Goal: Information Seeking & Learning: Learn about a topic

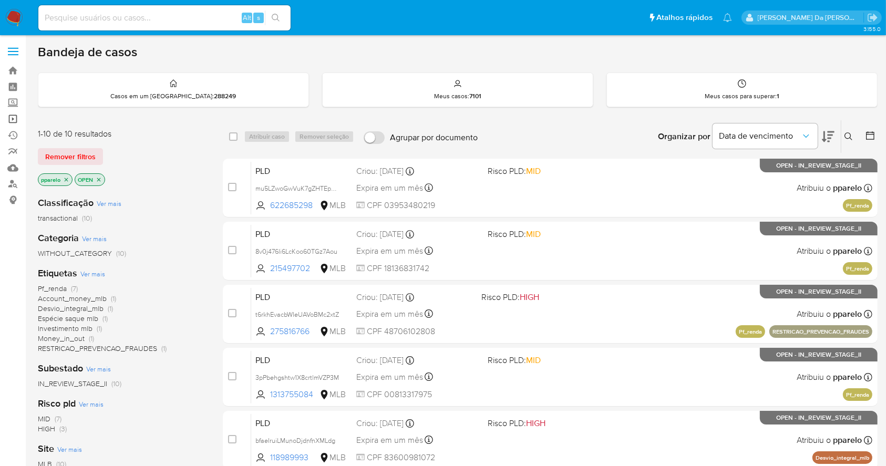
click at [15, 120] on link "Operações em massa" at bounding box center [62, 119] width 125 height 16
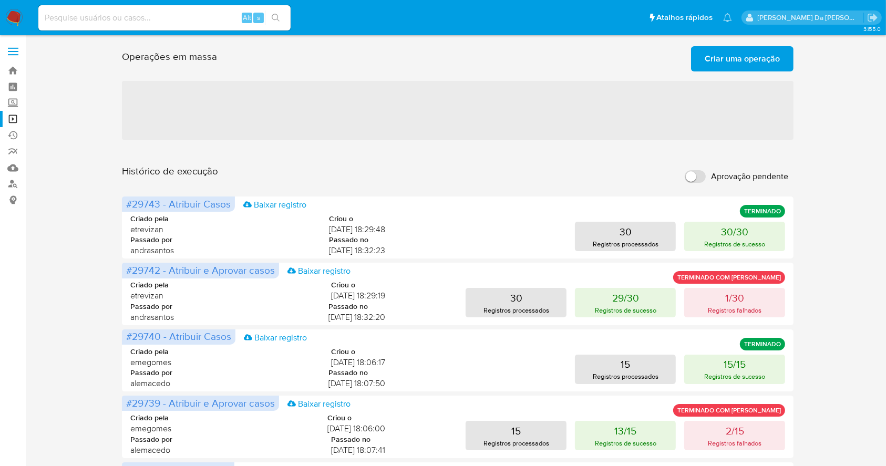
click at [744, 56] on span "Criar uma operação" at bounding box center [742, 58] width 75 height 23
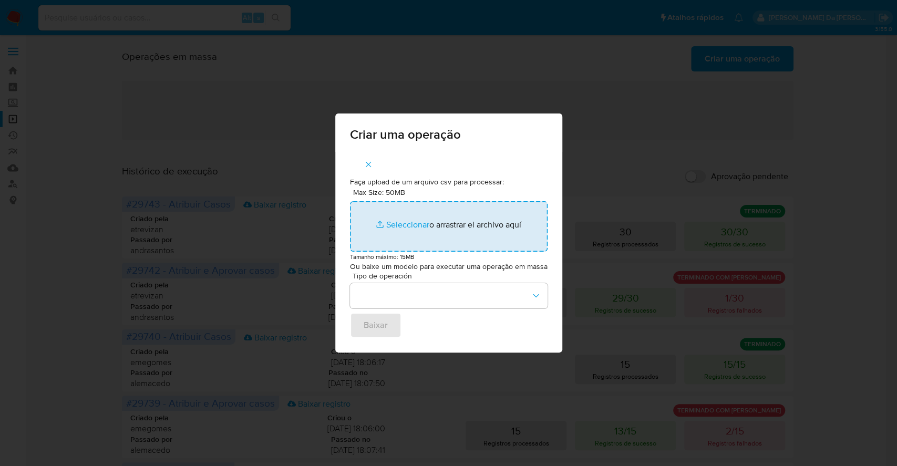
click at [411, 217] on input "Max Size: 50MB Seleccionar archivos" at bounding box center [449, 226] width 198 height 50
type input "C:\fakepath\ASSIGN_CASE.csv"
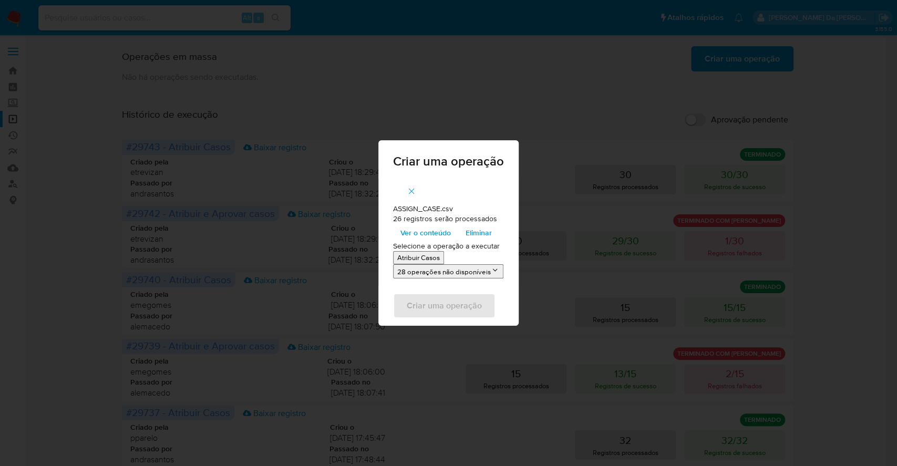
click at [423, 259] on p "Atribuir Casos" at bounding box center [418, 258] width 43 height 10
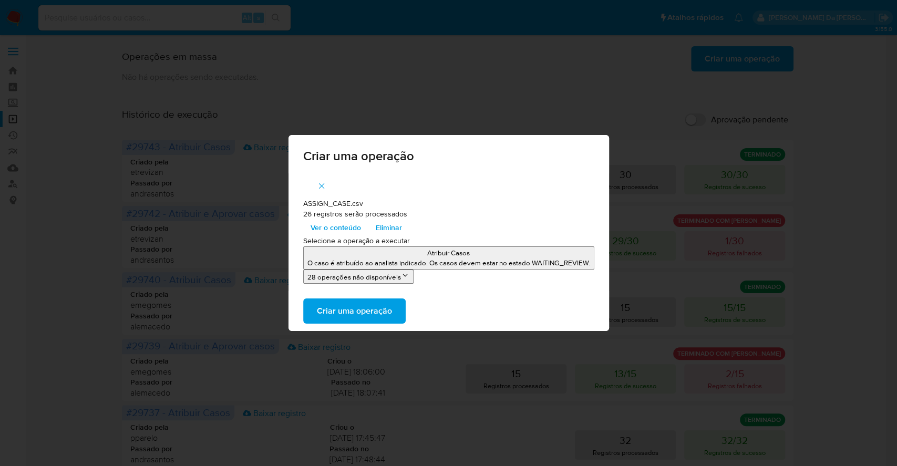
click at [352, 226] on span "Ver o conteúdo" at bounding box center [336, 227] width 50 height 15
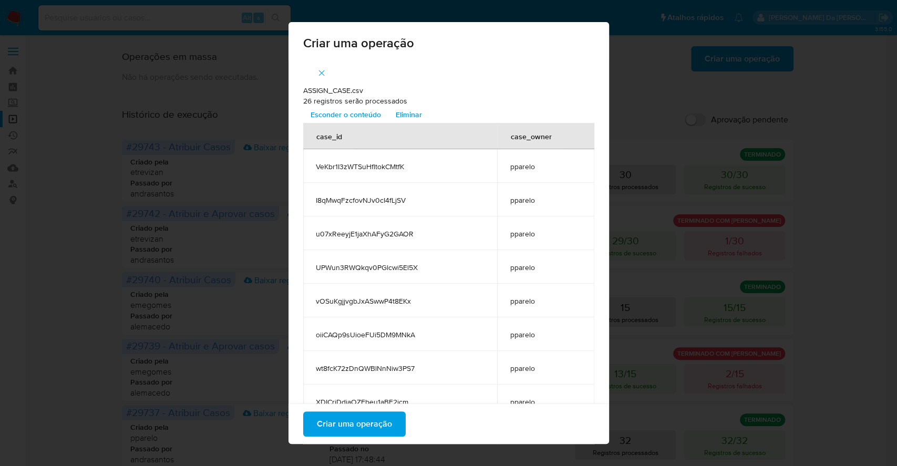
click at [356, 166] on span "VeKbr1I3zWTSuHfltokCMtfK" at bounding box center [400, 166] width 169 height 9
copy span "VeKbr1I3zWTSuHfltokCMtfK"
click at [360, 423] on span "Criar uma operação" at bounding box center [354, 424] width 75 height 23
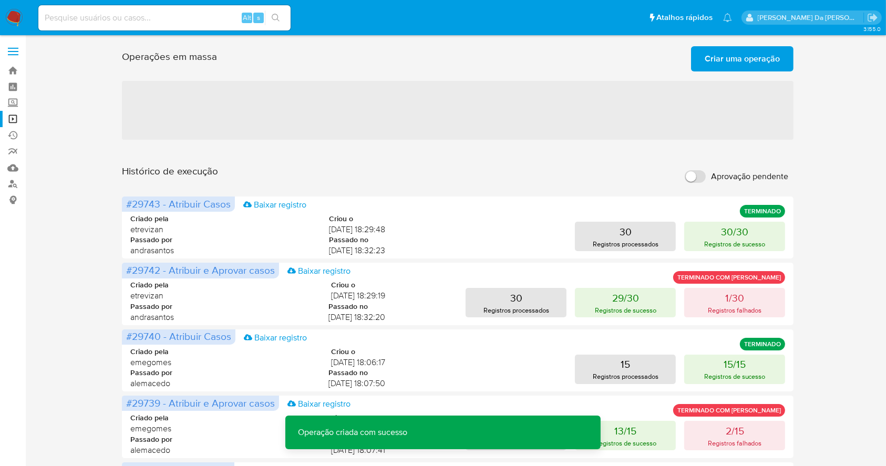
click at [140, 27] on div "Alt s" at bounding box center [164, 17] width 252 height 25
click at [155, 12] on input at bounding box center [164, 18] width 252 height 14
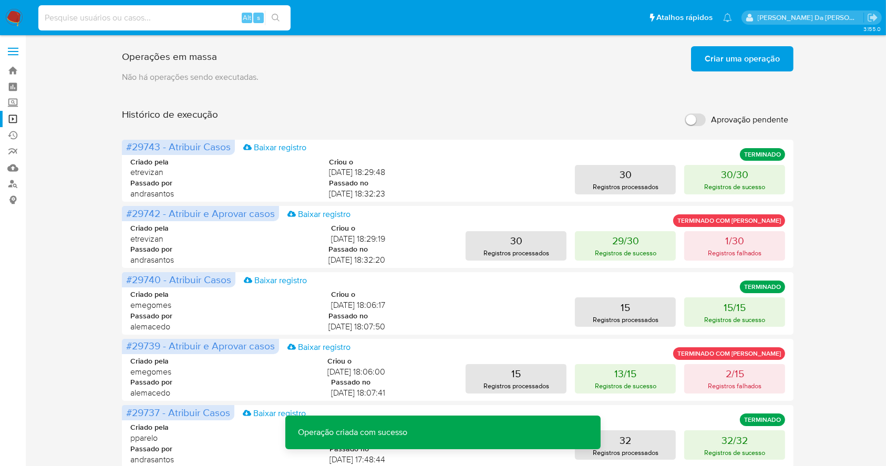
paste input "ggF4AxNuHhPs8OufVAxESHCn"
type input "ggF4AxNuHhPs8OufVAxESHCn"
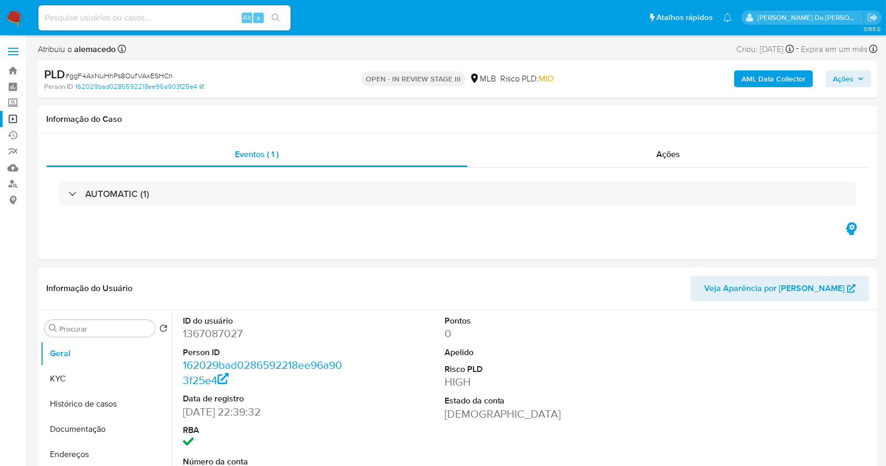
select select "10"
click at [8, 21] on img at bounding box center [14, 18] width 18 height 18
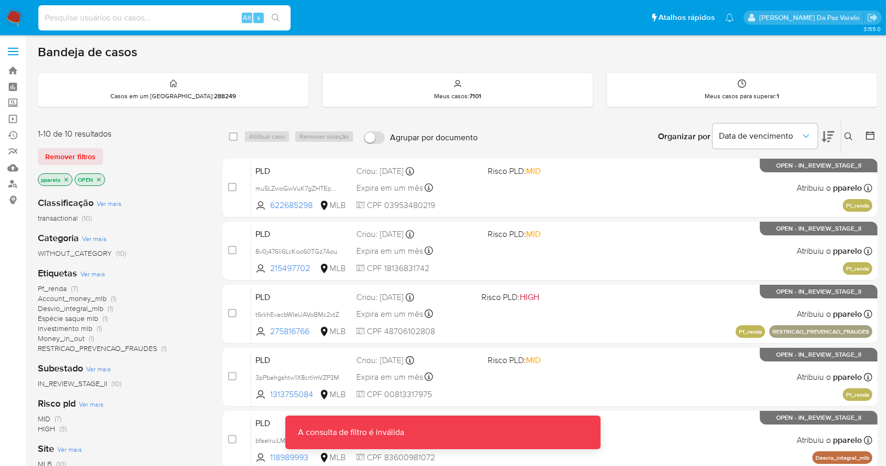
click at [164, 12] on input at bounding box center [164, 18] width 252 height 14
paste input "37VgJ9tRsBjXnQIdPQ05LG57"
type input "37VgJ9tRsBjXnQIdPQ05LG57"
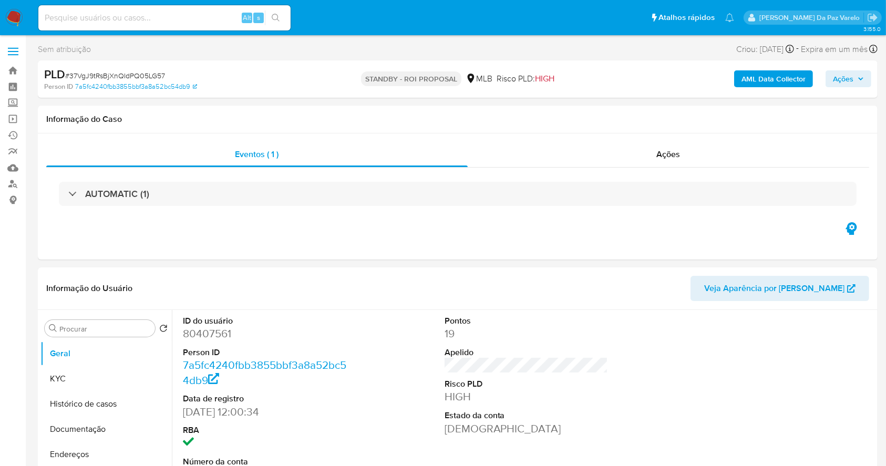
select select "10"
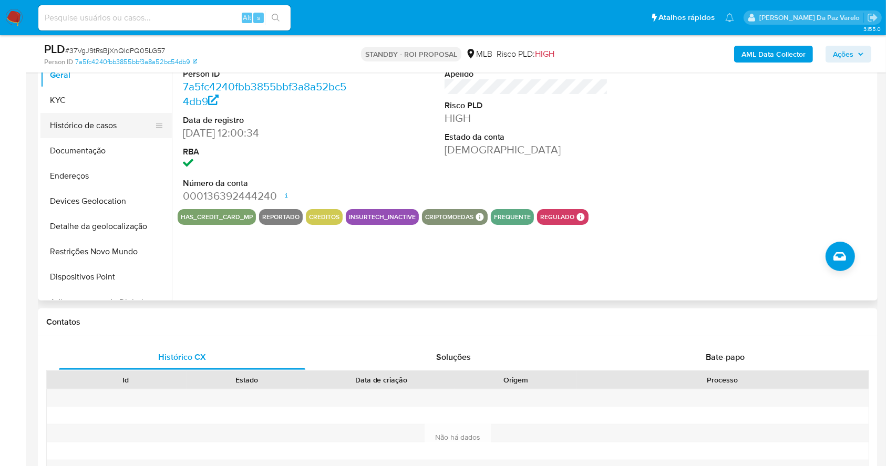
click at [104, 129] on button "Histórico de casos" at bounding box center [101, 125] width 123 height 25
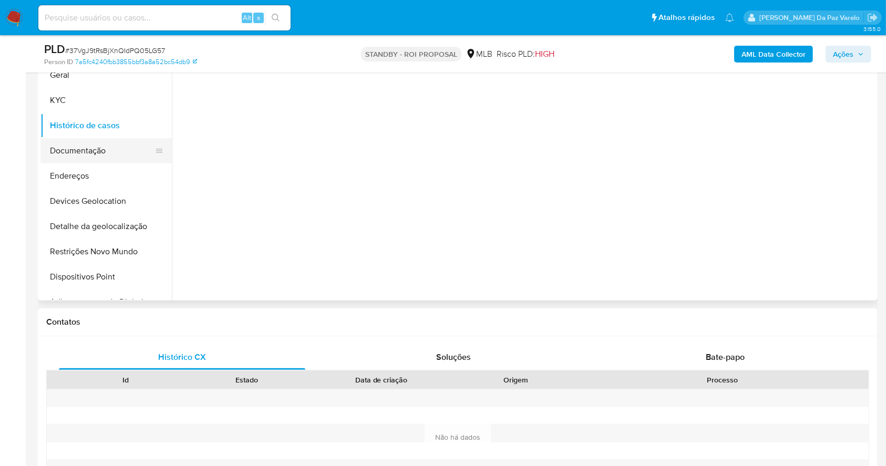
click at [95, 145] on button "Documentação" at bounding box center [101, 150] width 123 height 25
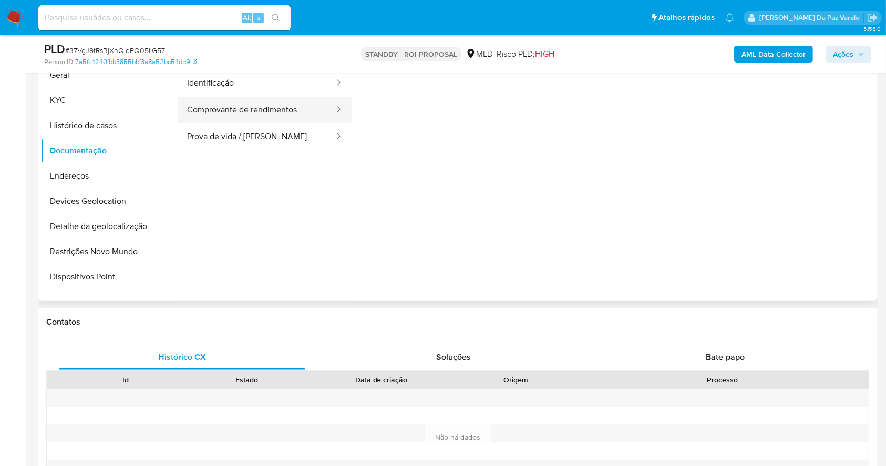
click at [271, 120] on button "Comprovante de rendimentos" at bounding box center [257, 110] width 158 height 27
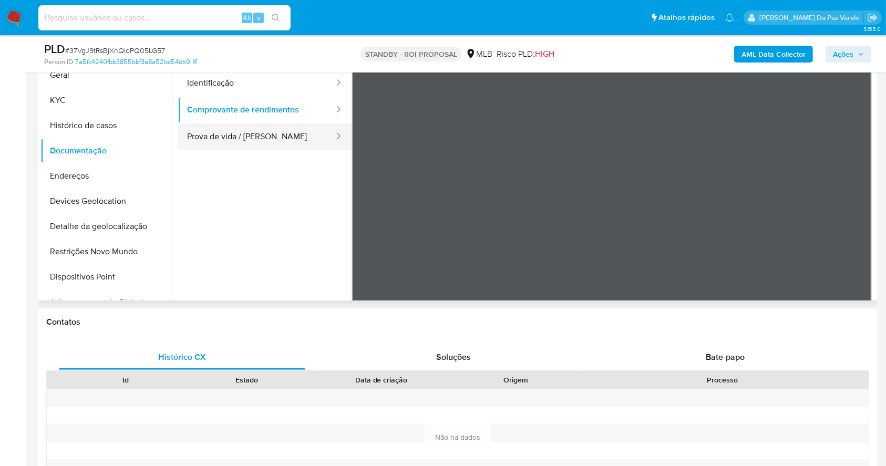
scroll to position [22, 0]
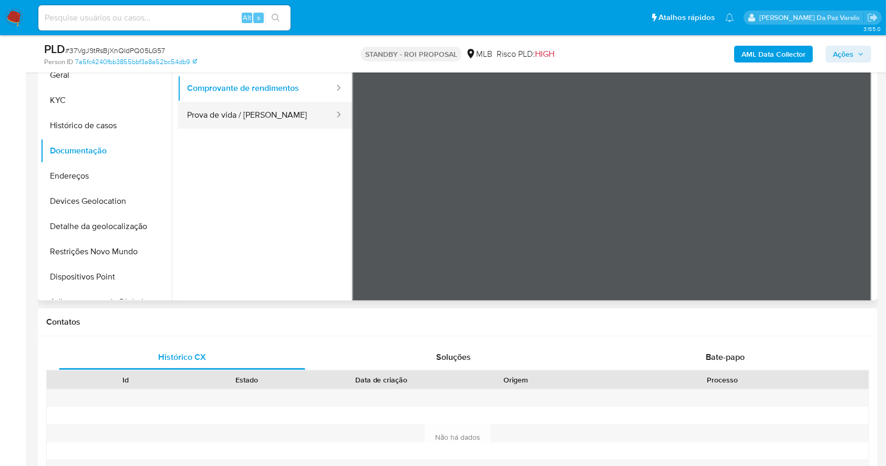
click at [216, 123] on button "Prova de vida / Selfie" at bounding box center [257, 115] width 158 height 27
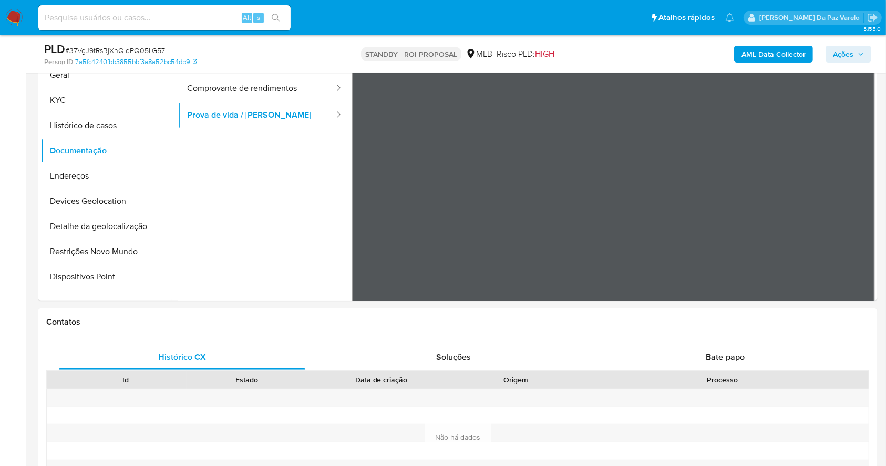
click at [161, 21] on input at bounding box center [164, 18] width 252 height 14
paste input "uFyTDAtNqBNNgyyorcmovD0u"
type input "uFyTDAtNqBNNgyyorcmovD0u"
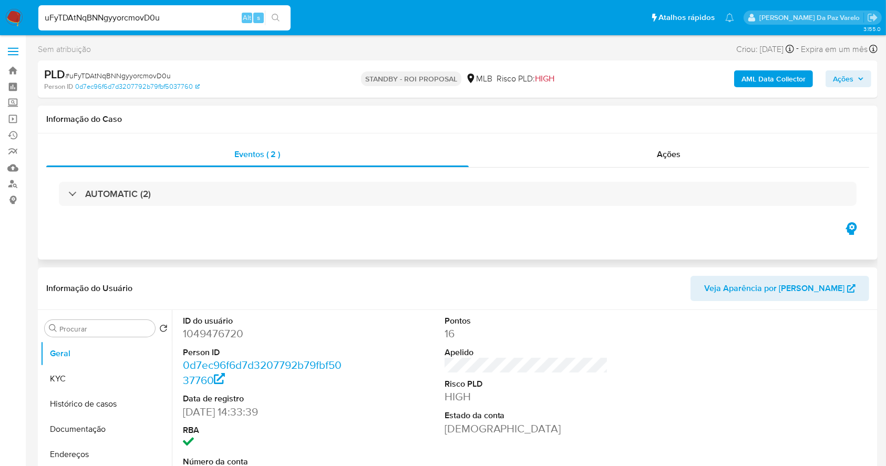
select select "10"
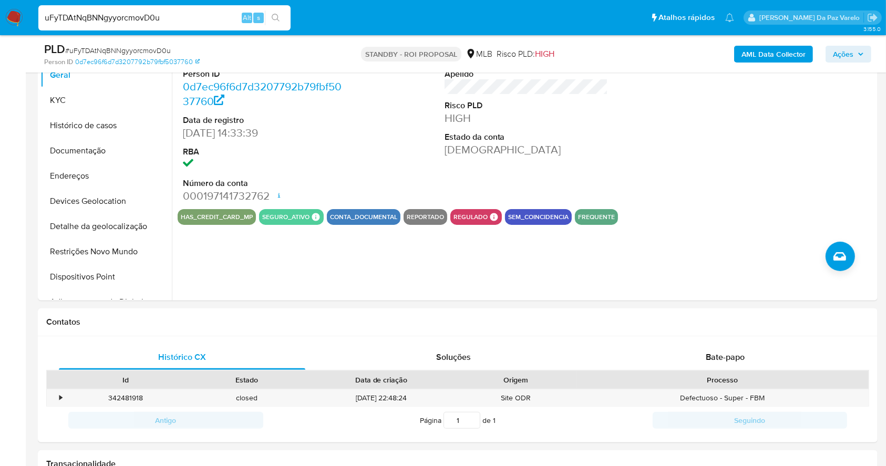
click at [131, 27] on div "uFyTDAtNqBNNgyyorcmovD0u Alt s" at bounding box center [164, 17] width 252 height 25
click at [151, 12] on input "uFyTDAtNqBNNgyyorcmovD0u" at bounding box center [164, 18] width 252 height 14
paste input "VeKbr1I3zWTSuHfltokCMtfK"
type input "VeKbr1I3zWTSuHfltokCMtfK"
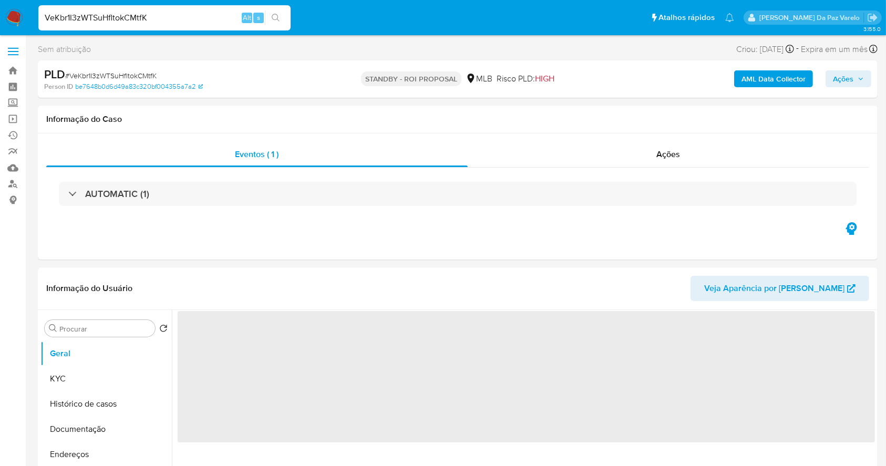
select select "10"
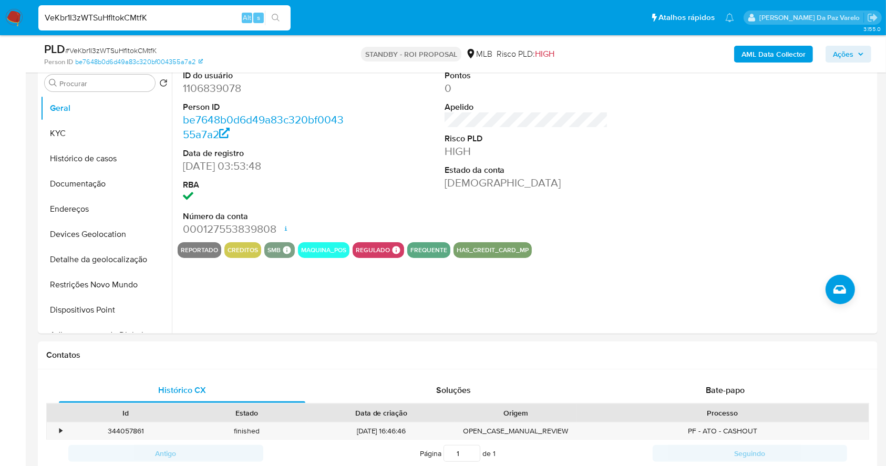
scroll to position [210, 0]
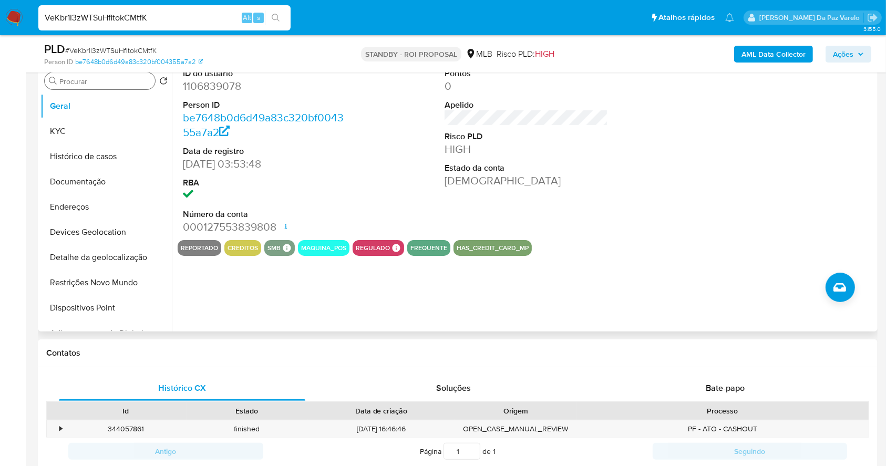
click at [72, 83] on input "Procurar" at bounding box center [104, 81] width 91 height 9
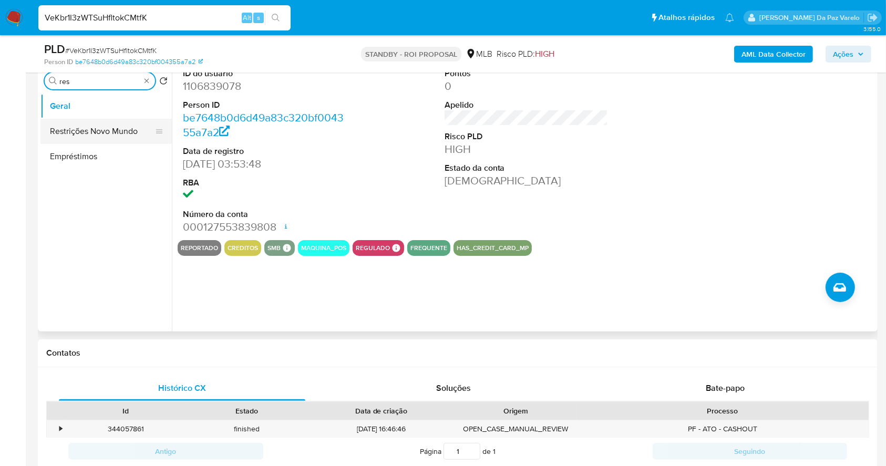
type input "res"
click at [93, 120] on button "Restrições Novo Mundo" at bounding box center [101, 131] width 123 height 25
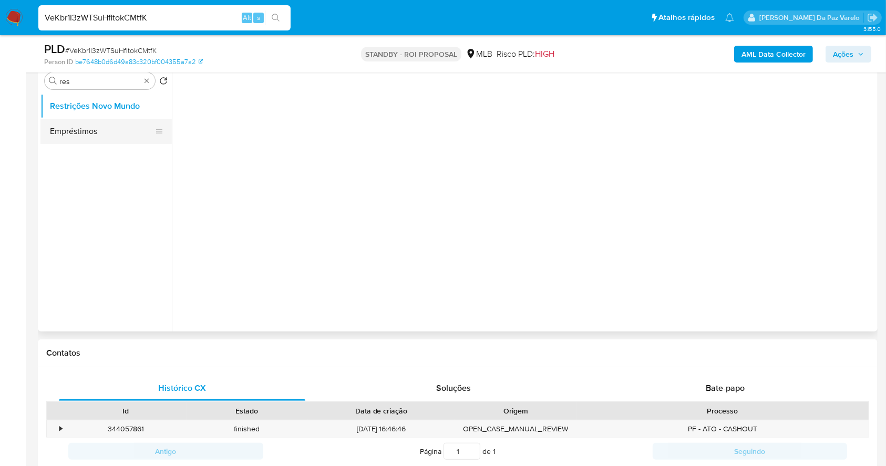
click at [93, 121] on button "Empréstimos" at bounding box center [101, 131] width 123 height 25
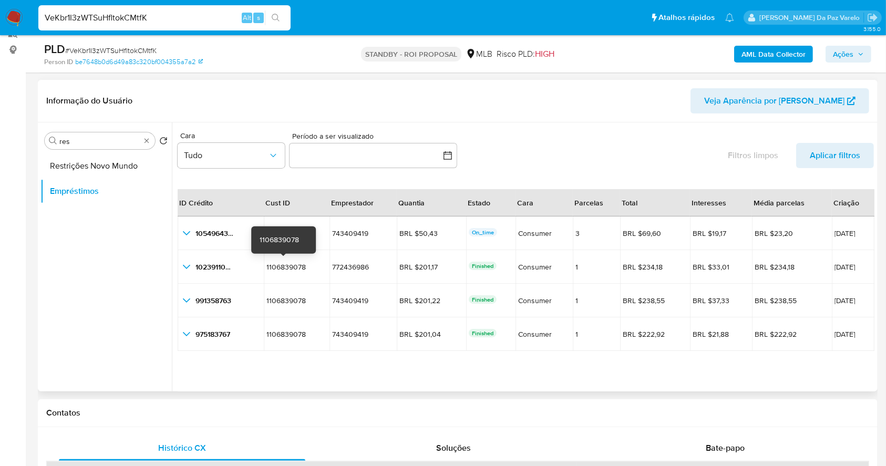
scroll to position [70, 0]
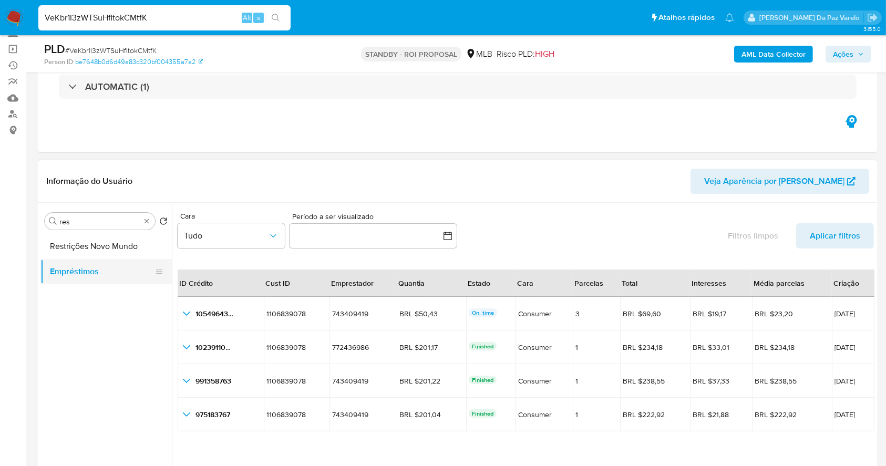
click at [85, 259] on button "Empréstimos" at bounding box center [101, 271] width 123 height 25
click at [90, 249] on button "Restrições Novo Mundo" at bounding box center [101, 246] width 123 height 25
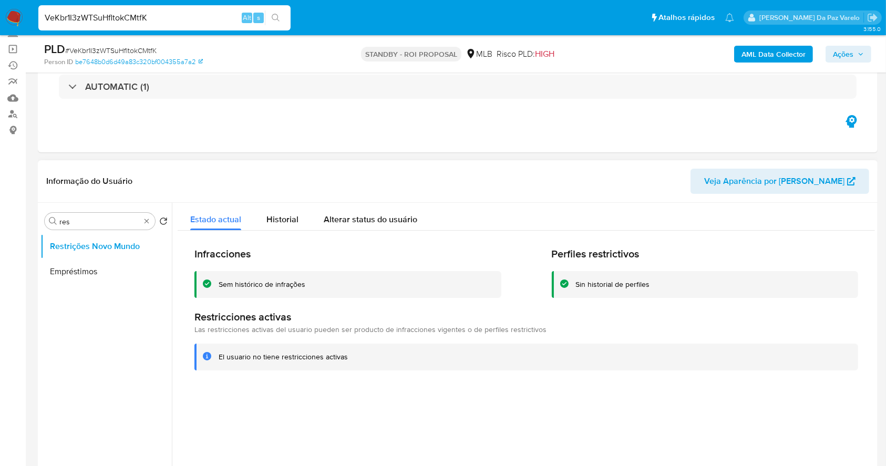
click at [299, 200] on div "Informação do Usuário Veja Aparência por Pessoa" at bounding box center [458, 181] width 840 height 43
click at [290, 210] on div "Historial" at bounding box center [283, 217] width 32 height 28
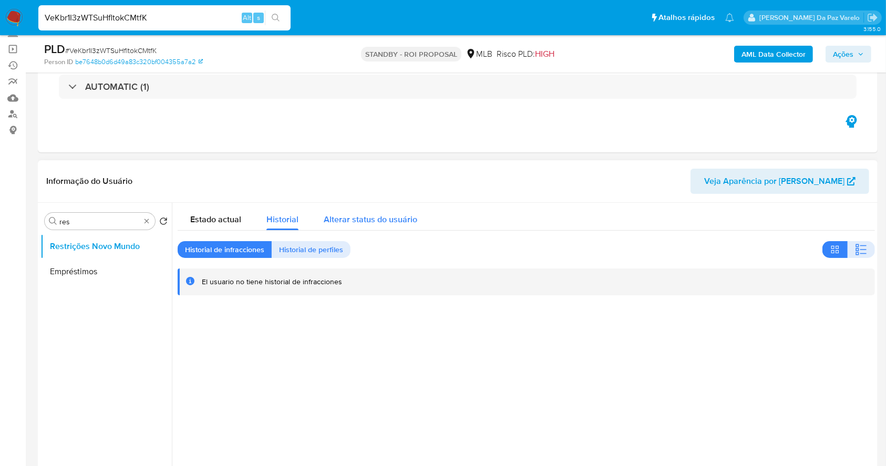
click at [379, 220] on span "Alterar status do usuário" at bounding box center [371, 219] width 94 height 12
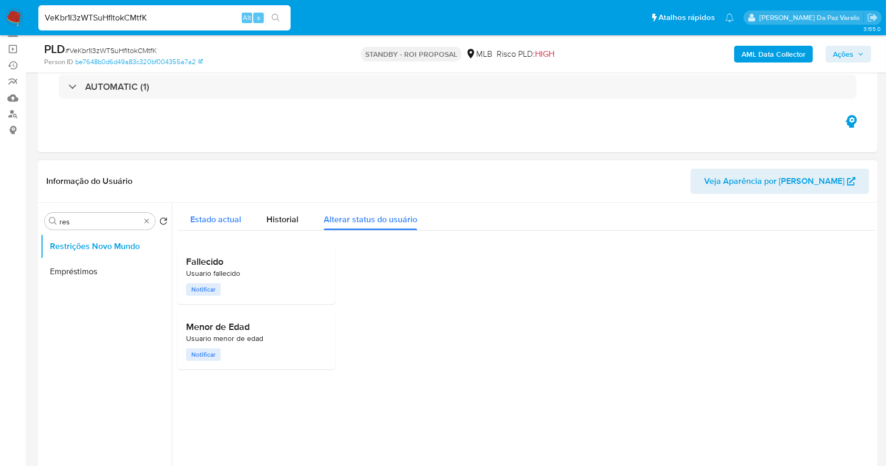
click at [215, 223] on span "Estado actual" at bounding box center [215, 219] width 51 height 12
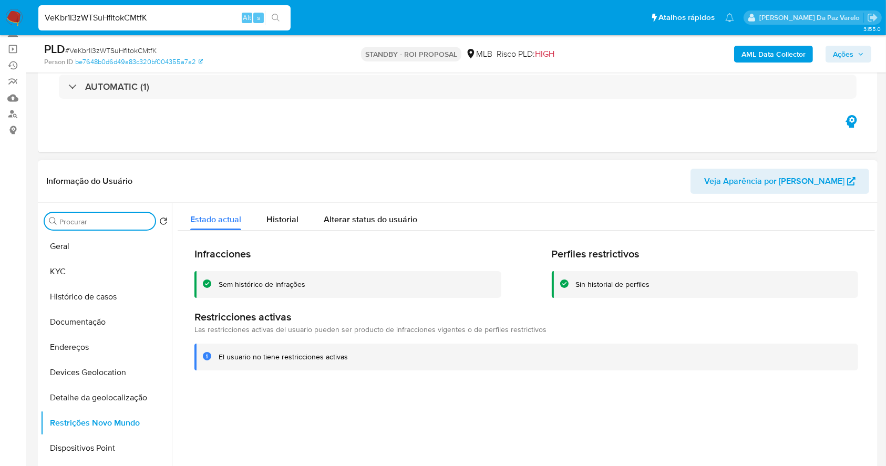
click at [147, 221] on input "Procurar" at bounding box center [104, 221] width 91 height 9
click at [92, 22] on input "VeKbr1I3zWTSuHfltokCMtfK" at bounding box center [164, 18] width 252 height 14
paste input "xIMs9dFtyQ3d7yTWH9ylUbIm"
type input "xIMs9dFtyQ3d7yTWH9ylUbIm"
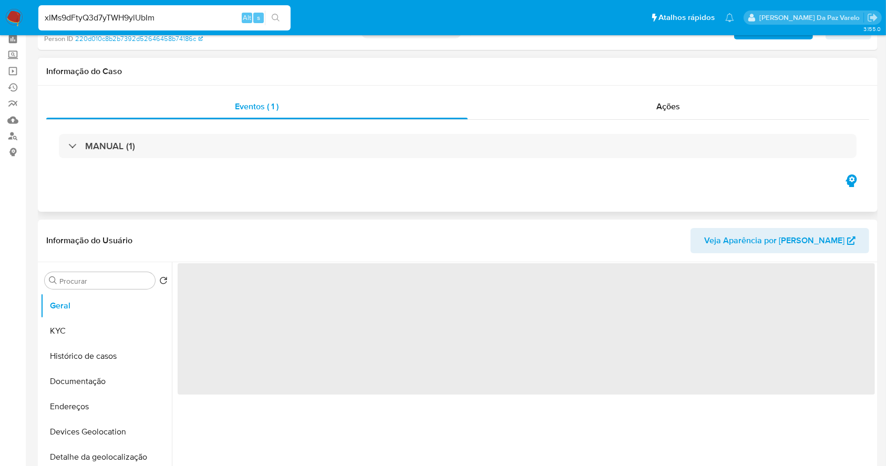
scroll to position [70, 0]
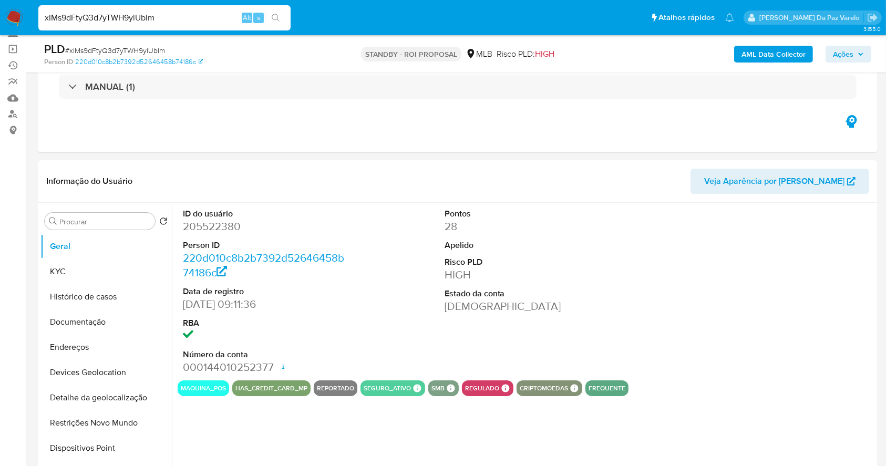
select select "10"
click at [127, 229] on div "Procurar" at bounding box center [100, 221] width 110 height 17
click at [126, 227] on div "Procurar" at bounding box center [100, 221] width 110 height 17
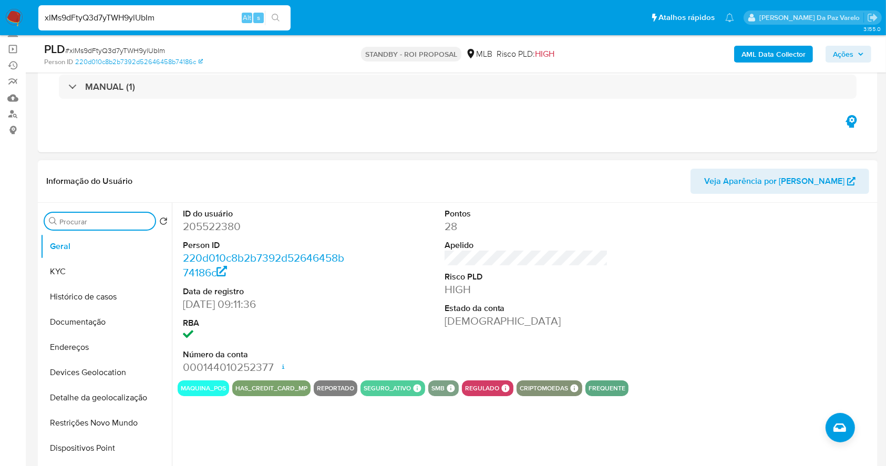
click at [128, 221] on input "Procurar" at bounding box center [104, 221] width 91 height 9
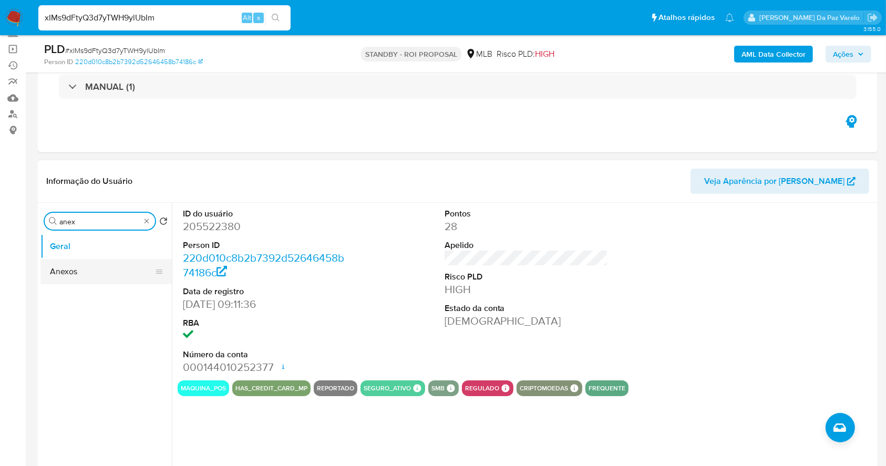
click at [112, 273] on button "Anexos" at bounding box center [101, 271] width 123 height 25
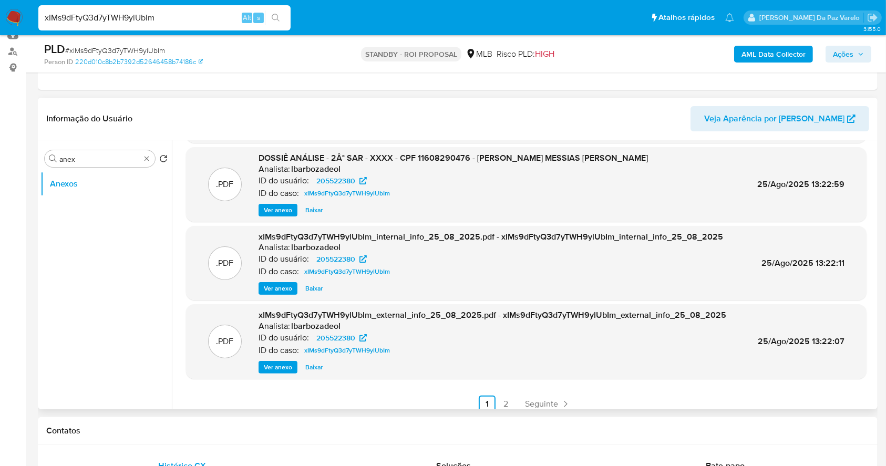
scroll to position [88, 0]
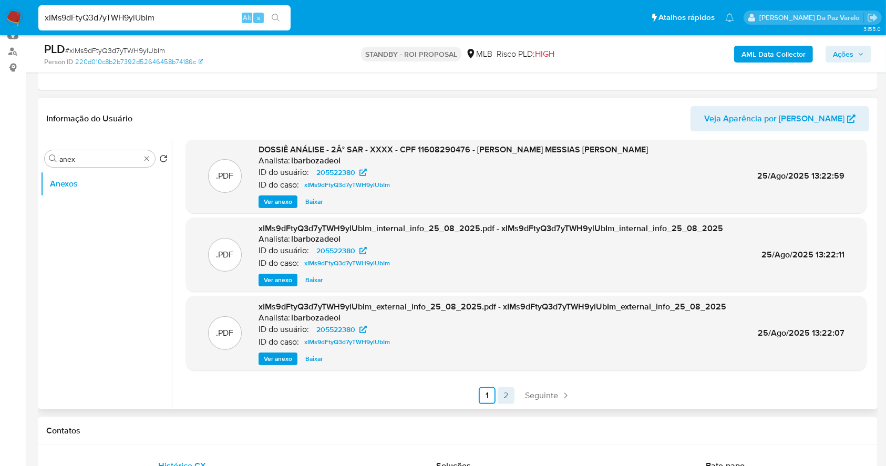
click at [509, 402] on link "2" at bounding box center [506, 395] width 17 height 17
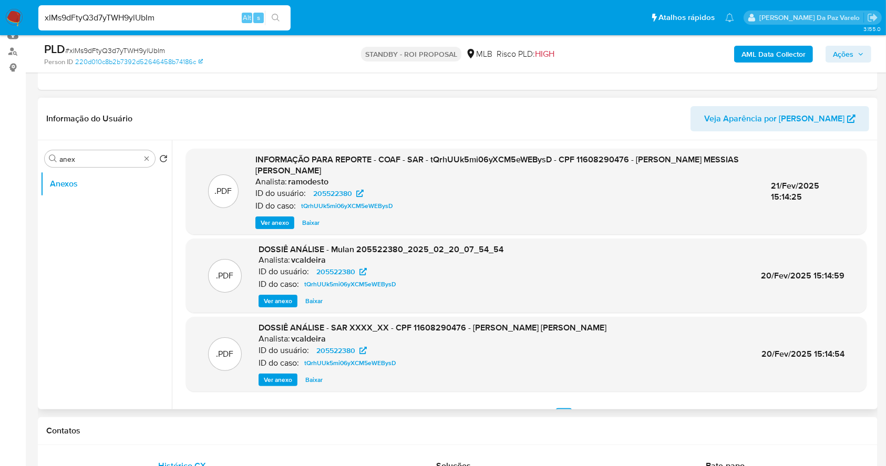
click at [287, 221] on span "Ver anexo" at bounding box center [275, 223] width 28 height 11
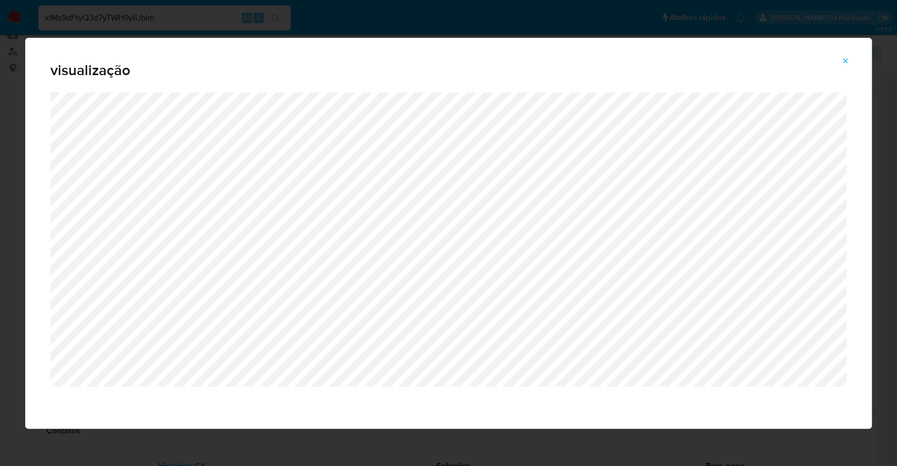
drag, startPoint x: 845, startPoint y: 61, endPoint x: 799, endPoint y: 60, distance: 46.3
click at [845, 61] on icon "Attachment preview" at bounding box center [846, 60] width 5 height 5
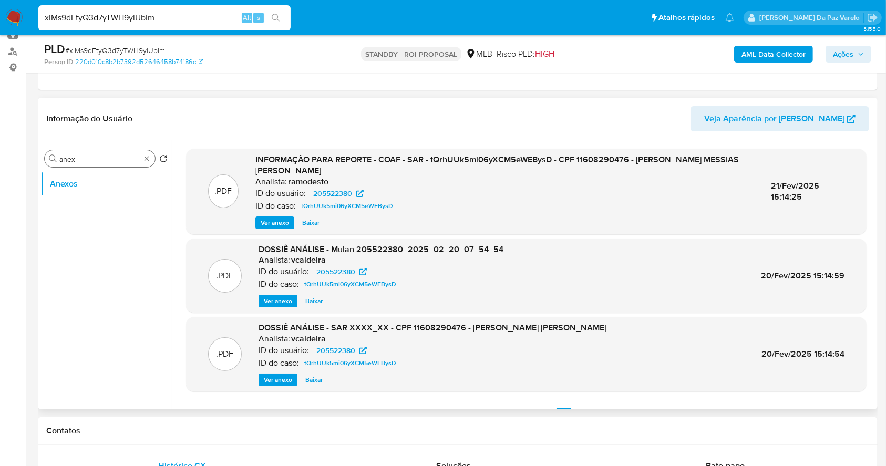
click at [103, 154] on div "Procurar anex" at bounding box center [100, 158] width 110 height 17
click at [101, 155] on input "anex" at bounding box center [99, 159] width 81 height 9
click at [100, 155] on input "anex" at bounding box center [99, 159] width 81 height 9
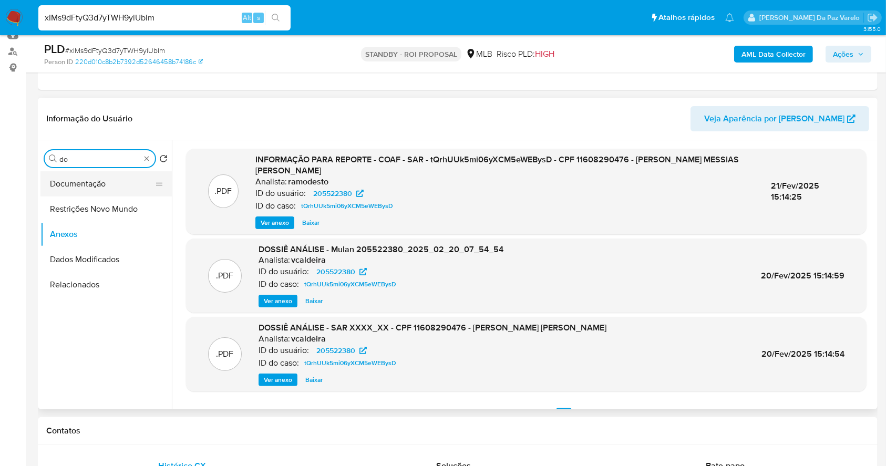
type input "do"
click at [114, 186] on button "Documentação" at bounding box center [101, 183] width 123 height 25
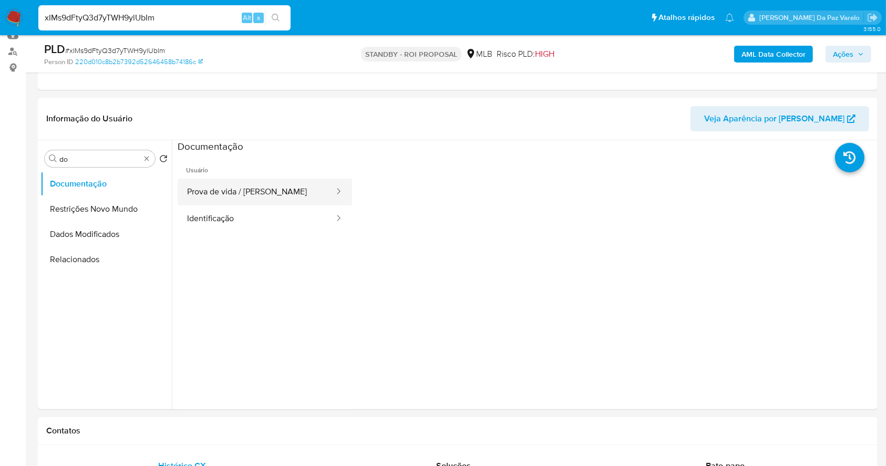
click at [282, 189] on button "Prova de vida / Selfie" at bounding box center [257, 192] width 158 height 27
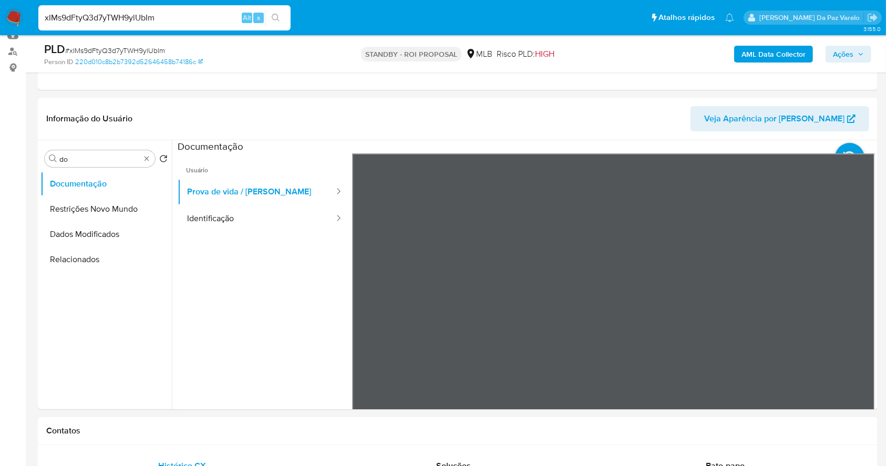
click at [174, 186] on div at bounding box center [523, 274] width 703 height 269
click at [221, 220] on button "Identificação" at bounding box center [257, 219] width 158 height 27
click at [268, 201] on button "Prova de vida / Selfie" at bounding box center [257, 192] width 158 height 27
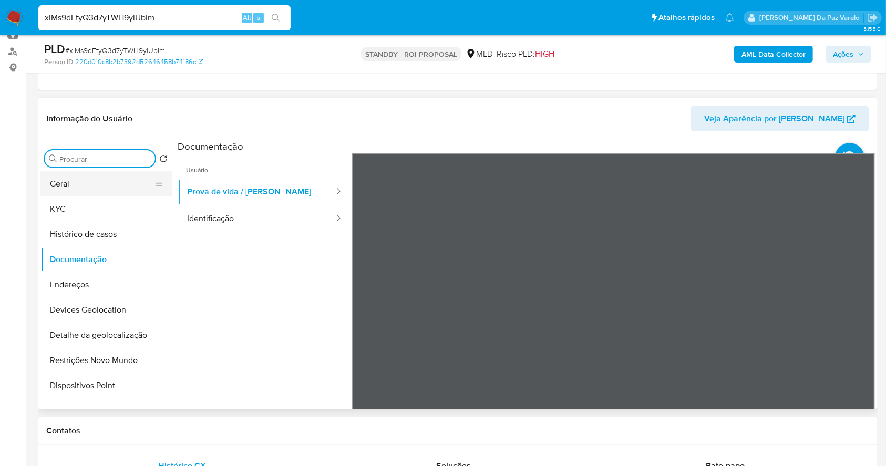
drag, startPoint x: 149, startPoint y: 162, endPoint x: 129, endPoint y: 172, distance: 22.1
click at [87, 200] on button "KYC" at bounding box center [101, 209] width 123 height 25
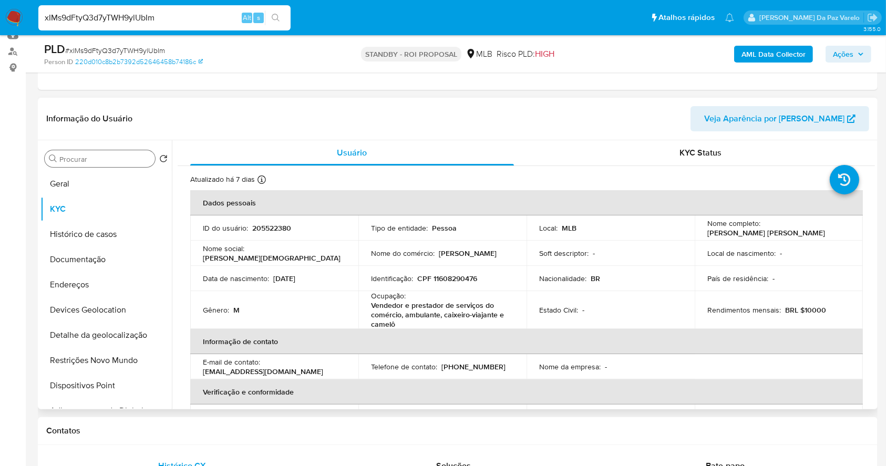
drag, startPoint x: 274, startPoint y: 177, endPoint x: 262, endPoint y: 179, distance: 12.3
click at [262, 179] on div "Atualizado há 7 dias Criado: 11/03/2020 19:45:26 Atualizado: 19/08/2025 03:34:42" at bounding box center [243, 182] width 107 height 14
click at [259, 179] on icon at bounding box center [262, 180] width 8 height 8
click at [125, 19] on input "xIMs9dFtyQ3d7yTWH9ylUbIm" at bounding box center [164, 18] width 252 height 14
click at [124, 19] on input "xIMs9dFtyQ3d7yTWH9ylUbIm" at bounding box center [164, 18] width 252 height 14
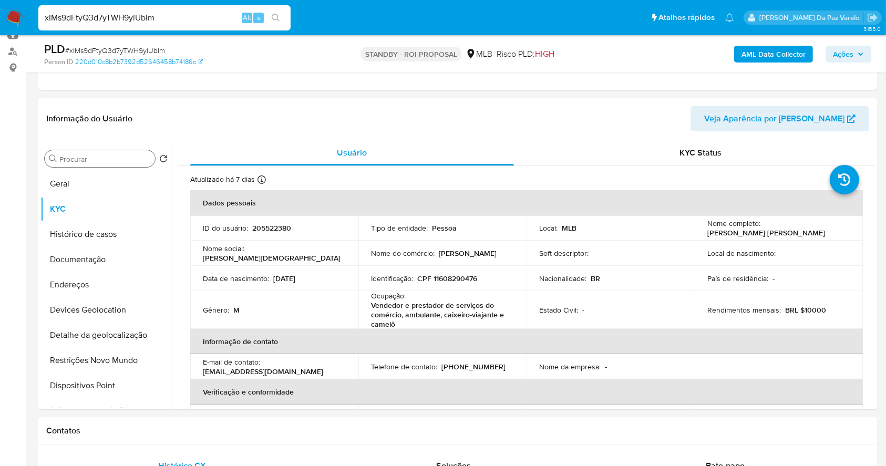
paste input "PkvuwaHSQ27u3NsjrOB6IS4T"
type input "PkvuwaHSQ27u3NsjrOB6IS4T"
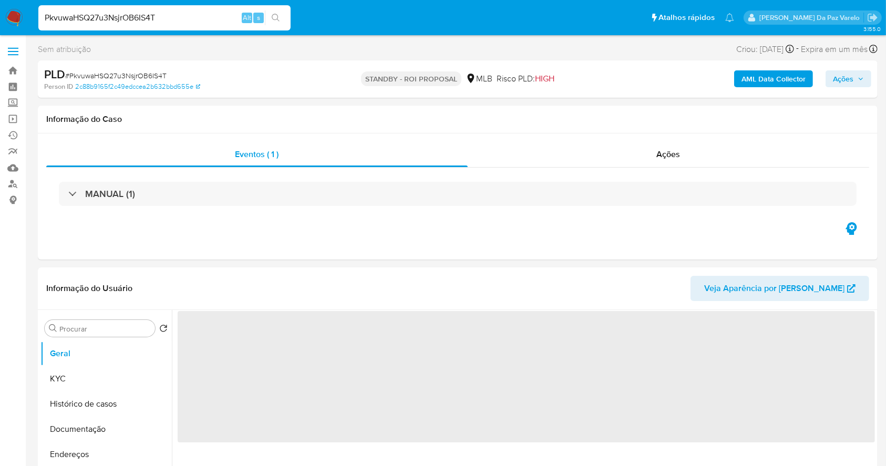
select select "10"
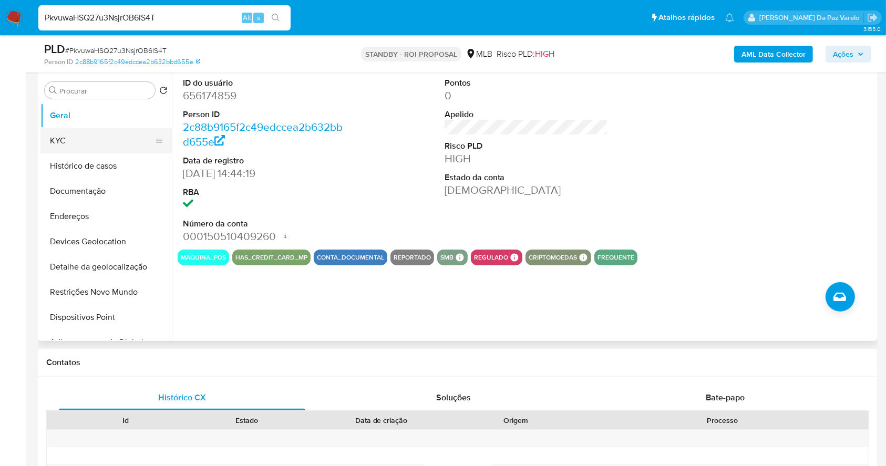
scroll to position [171, 0]
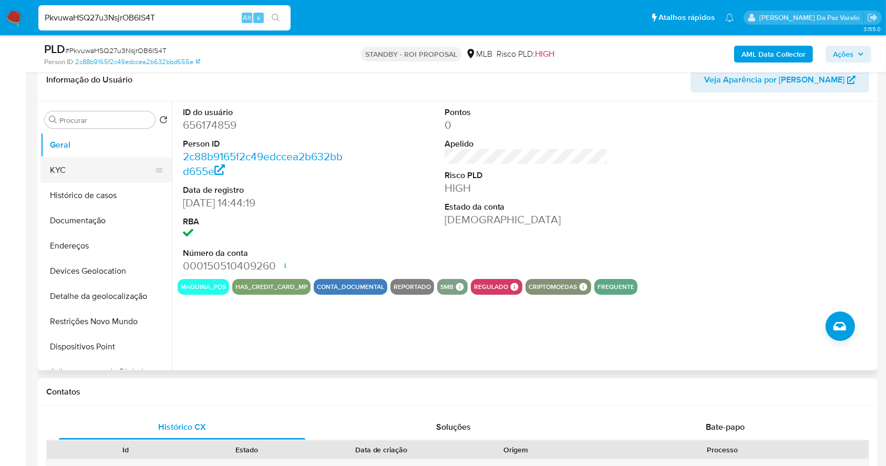
drag, startPoint x: 93, startPoint y: 167, endPoint x: 99, endPoint y: 170, distance: 7.5
click at [93, 168] on button "KYC" at bounding box center [101, 170] width 123 height 25
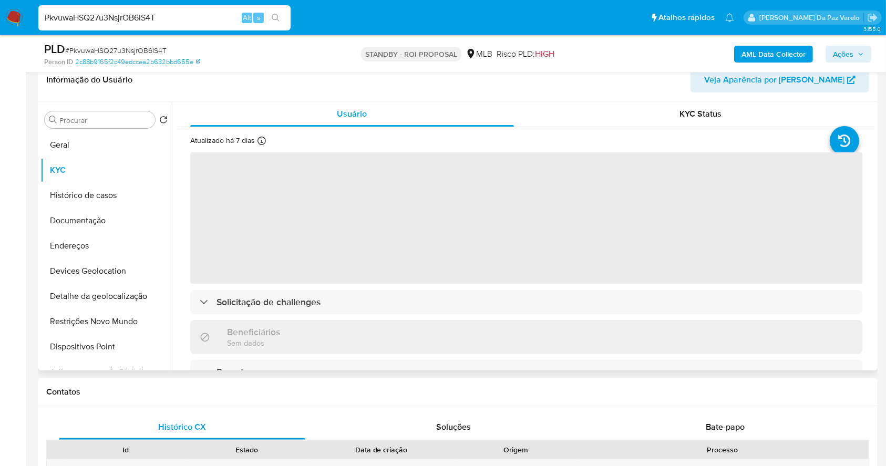
click at [260, 144] on icon at bounding box center [262, 141] width 8 height 8
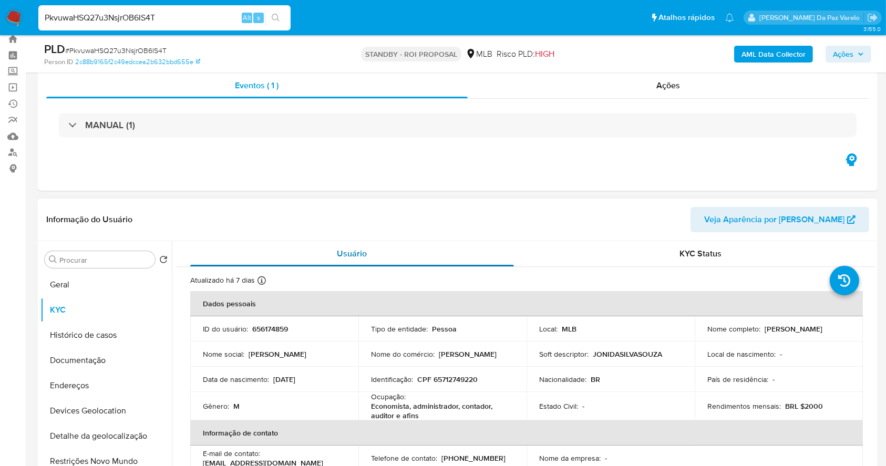
scroll to position [31, 0]
click at [258, 280] on icon at bounding box center [262, 281] width 8 height 8
click at [203, 17] on input "PkvuwaHSQ27u3NsjrOB6IS4T" at bounding box center [164, 18] width 252 height 14
paste input "XDICrjDdiaOZFbeu1aBF2icm"
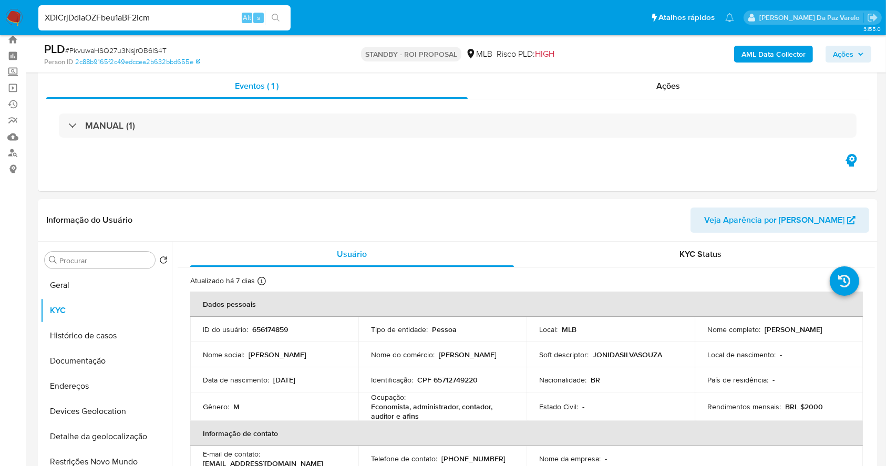
type input "XDICrjDdiaOZFbeu1aBF2icm"
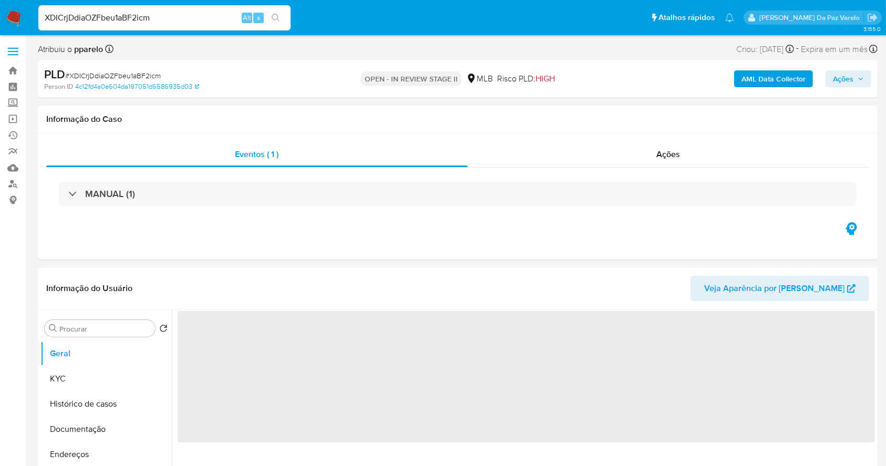
select select "10"
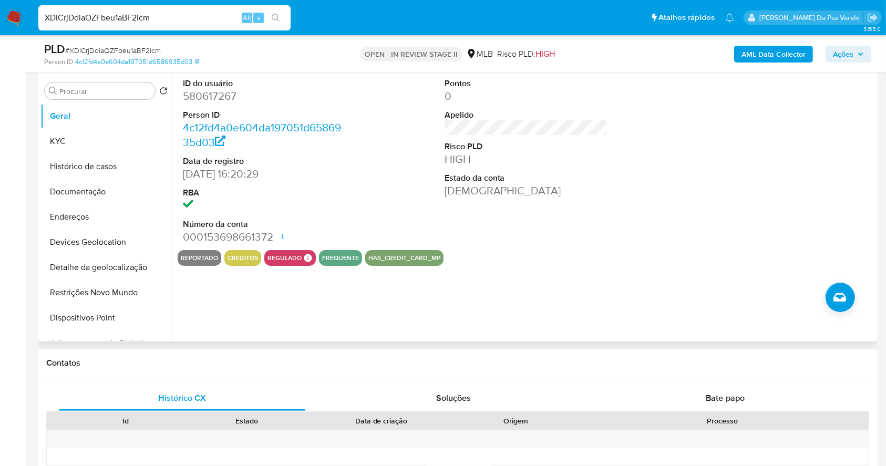
scroll to position [171, 0]
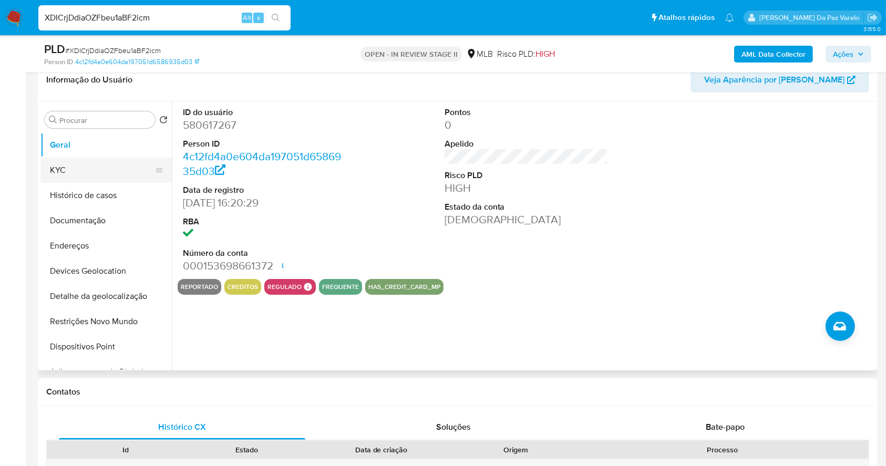
click at [63, 176] on button "KYC" at bounding box center [101, 170] width 123 height 25
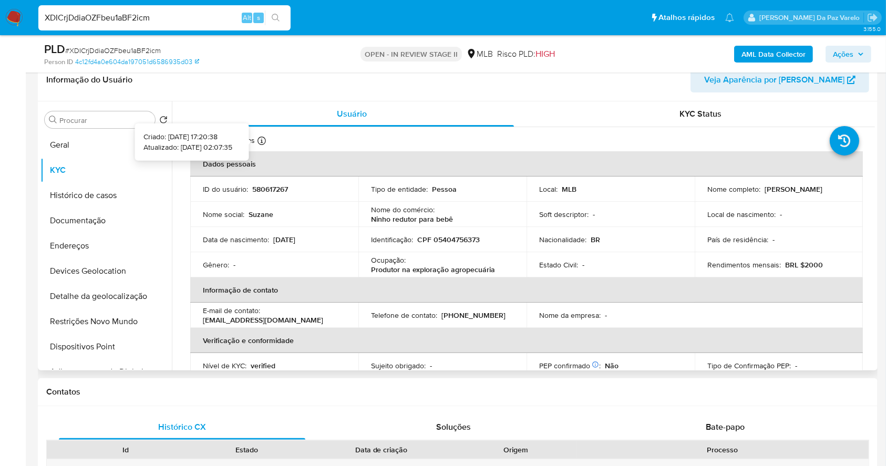
click at [259, 142] on icon at bounding box center [262, 141] width 8 height 8
click at [165, 21] on input "XDICrjDdiaOZFbeu1aBF2icm" at bounding box center [164, 18] width 252 height 14
click at [103, 147] on button "Geral" at bounding box center [105, 144] width 131 height 25
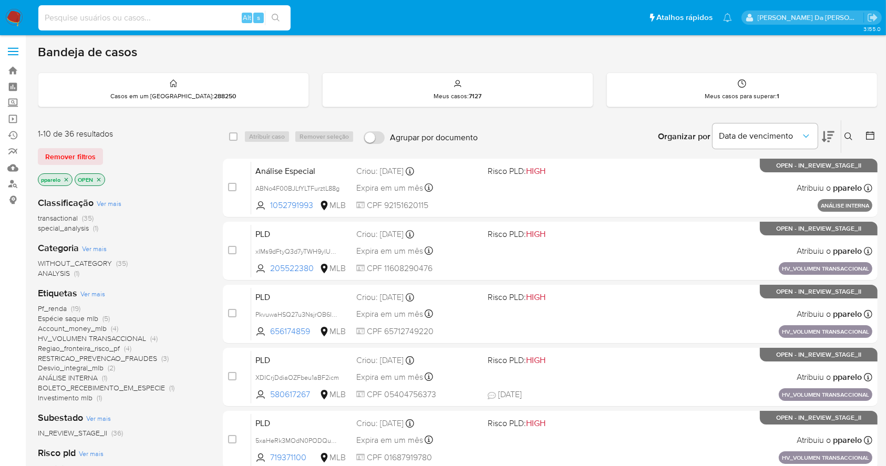
click at [195, 19] on input at bounding box center [164, 18] width 252 height 14
paste input "I8qMwqFzcfovNJv0cI4fLjSV"
type input "I8qMwqFzcfovNJv0cI4fLjSV"
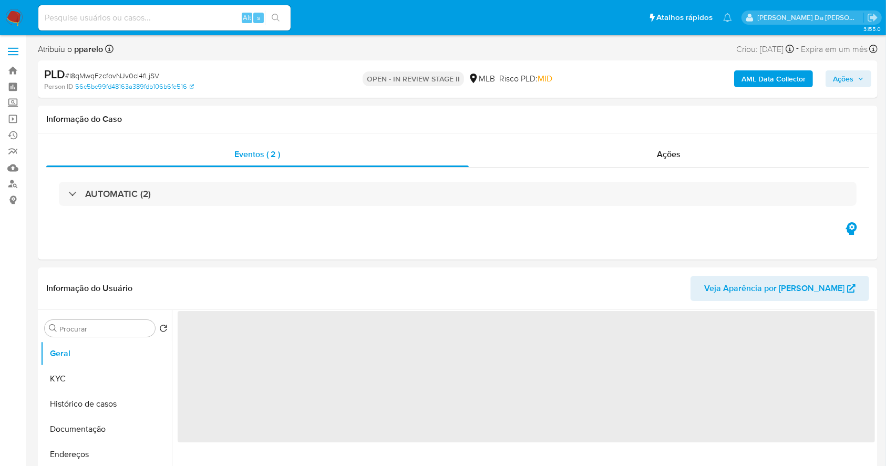
select select "10"
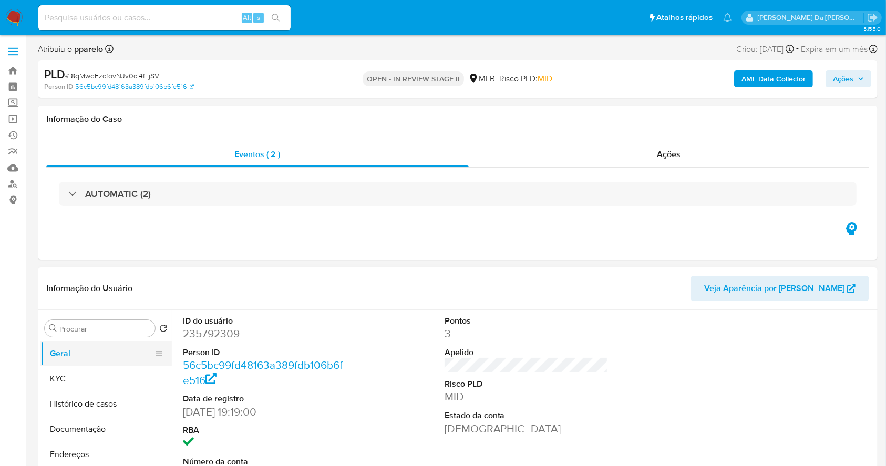
drag, startPoint x: 80, startPoint y: 377, endPoint x: 156, endPoint y: 346, distance: 81.8
click at [78, 377] on button "KYC" at bounding box center [105, 378] width 131 height 25
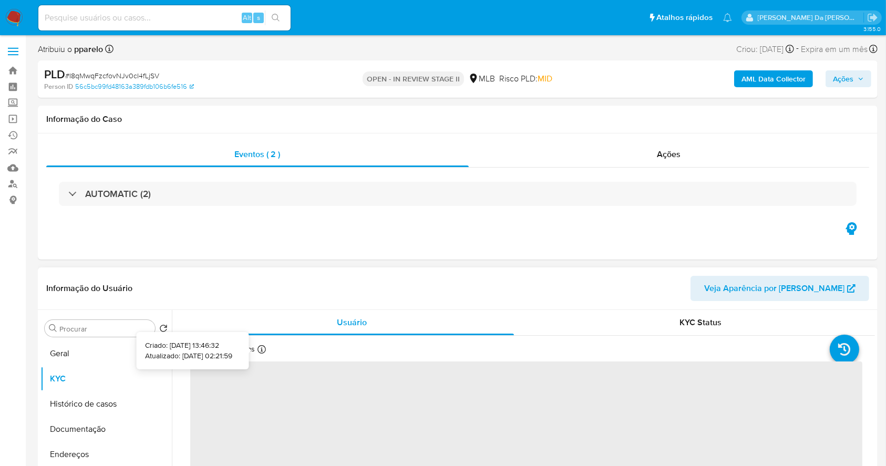
click at [261, 350] on icon at bounding box center [262, 349] width 8 height 8
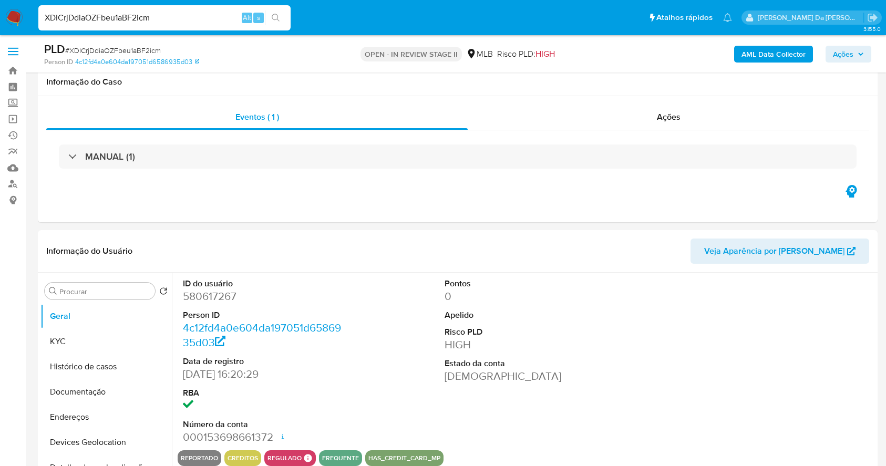
select select "10"
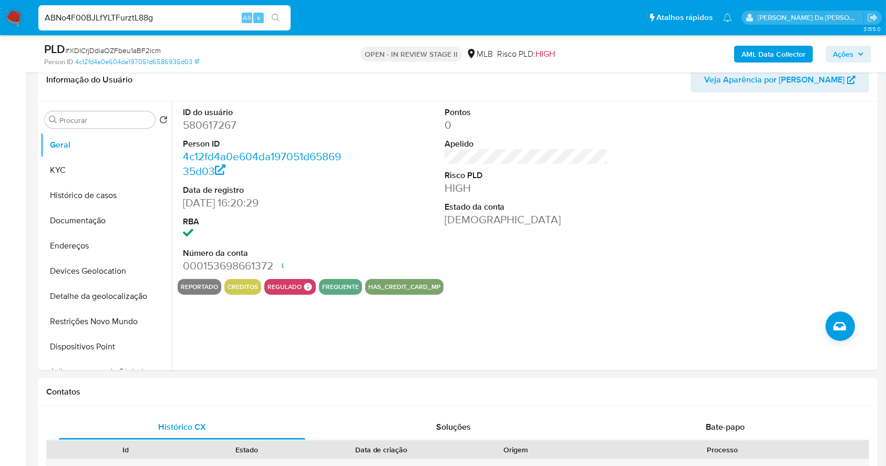
type input "ABNo4F00BJLfYLTFurztL88g"
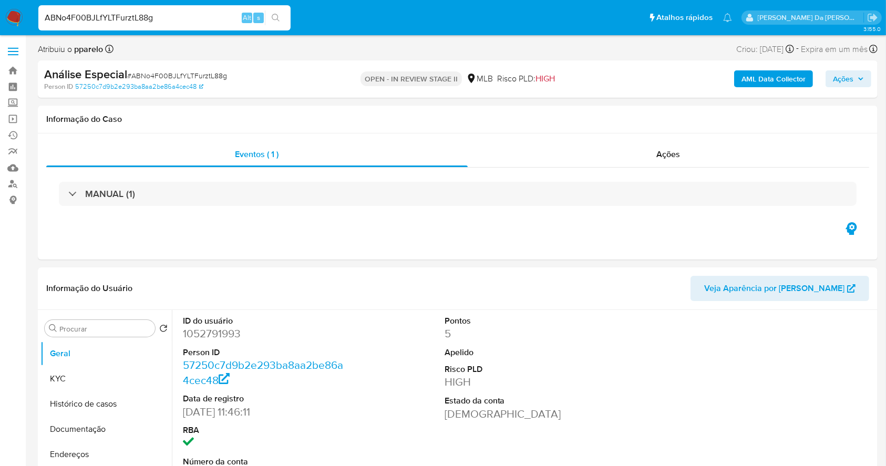
select select "10"
click at [179, 21] on input "ABNo4F00BJLfYLTFurztL88g" at bounding box center [164, 18] width 252 height 14
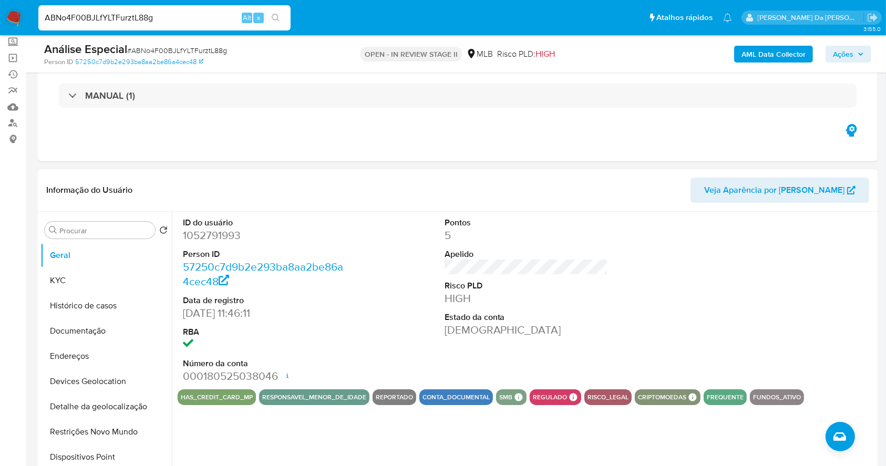
scroll to position [140, 0]
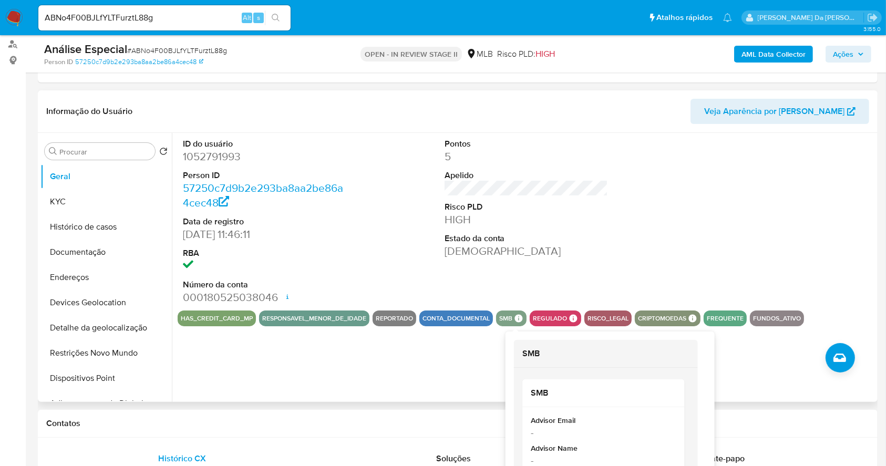
click at [515, 318] on icon at bounding box center [519, 318] width 8 height 8
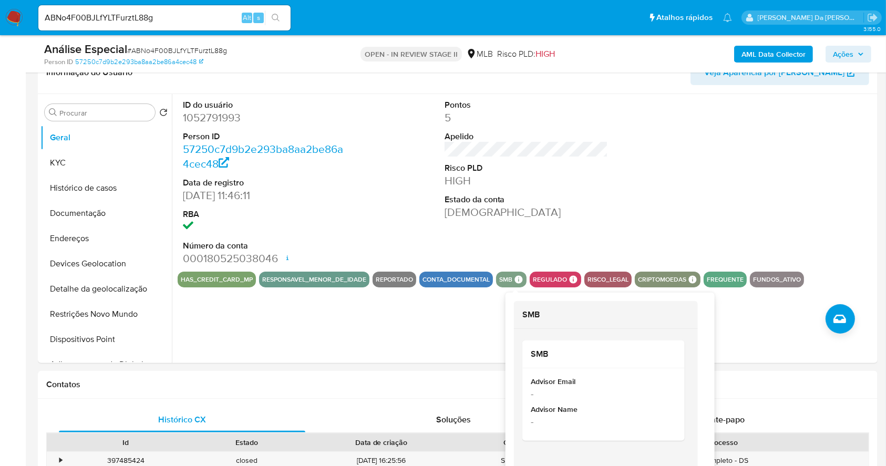
scroll to position [210, 0]
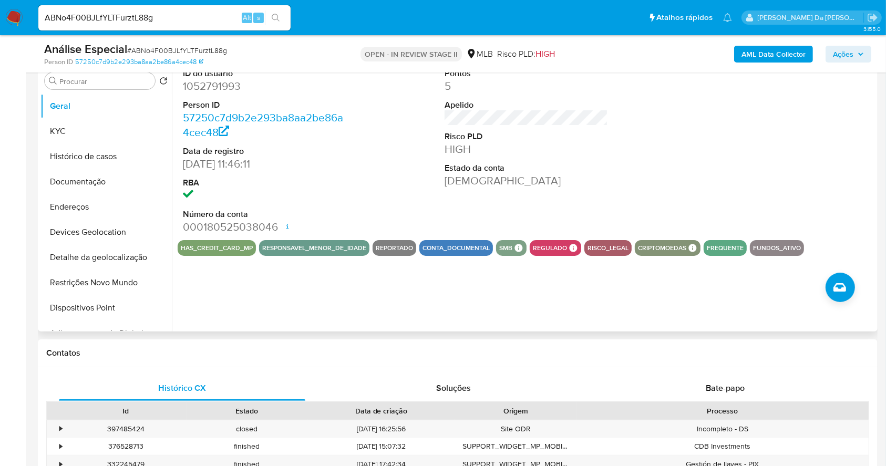
click at [366, 293] on div "ID do usuário 1052791993 Person ID 57250c7d9b2e293ba8aa2be86a4cec48 Data de reg…" at bounding box center [523, 197] width 703 height 269
drag, startPoint x: 88, startPoint y: 186, endPoint x: 145, endPoint y: 175, distance: 57.3
click at [88, 186] on button "Documentação" at bounding box center [101, 181] width 123 height 25
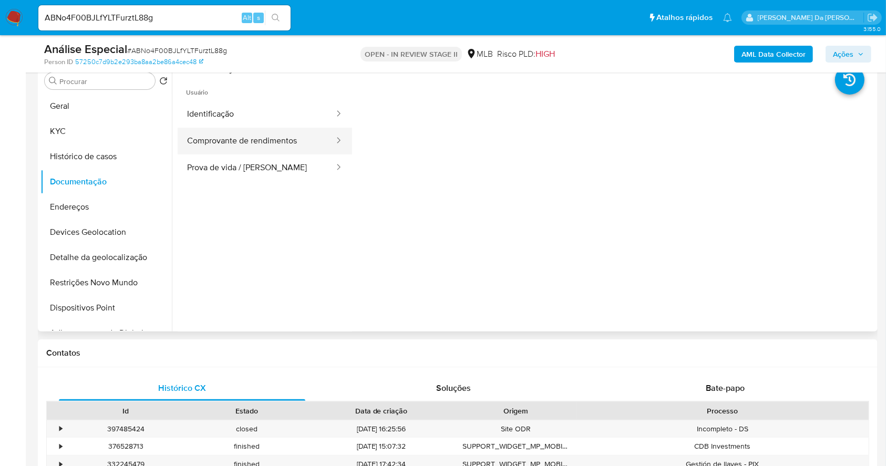
click at [265, 141] on button "Comprovante de rendimentos" at bounding box center [257, 141] width 158 height 27
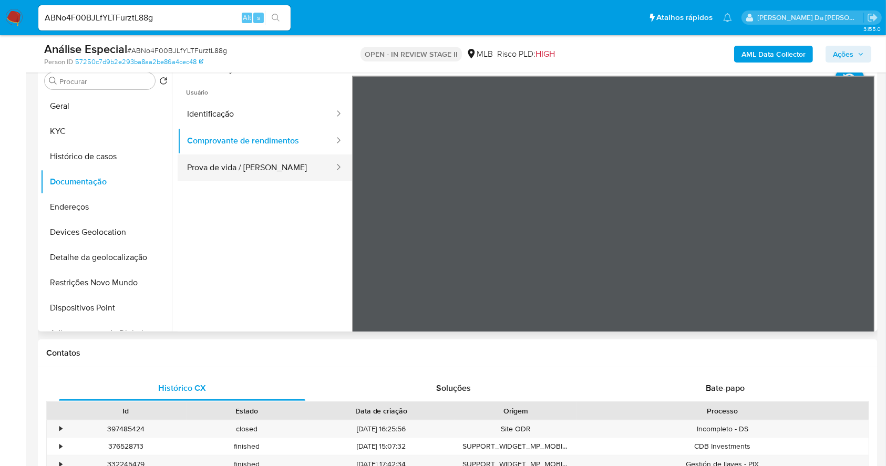
click at [238, 171] on button "Prova de vida / Selfie" at bounding box center [257, 168] width 158 height 27
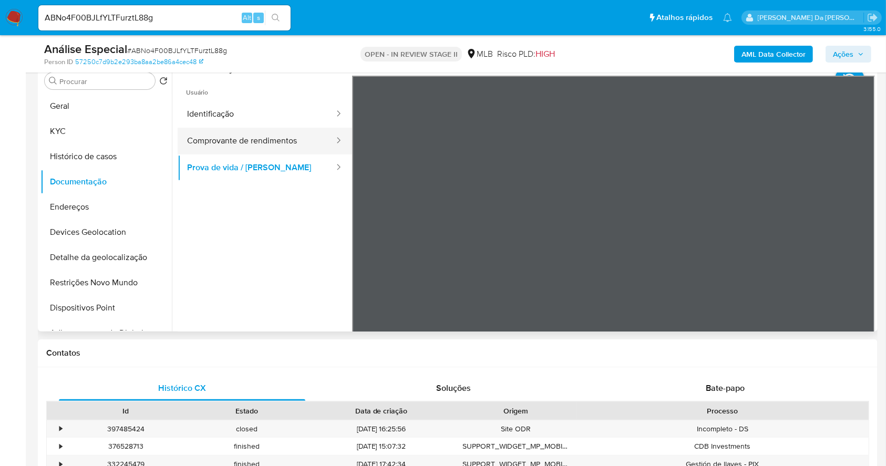
click at [244, 148] on button "Comprovante de rendimentos" at bounding box center [257, 141] width 158 height 27
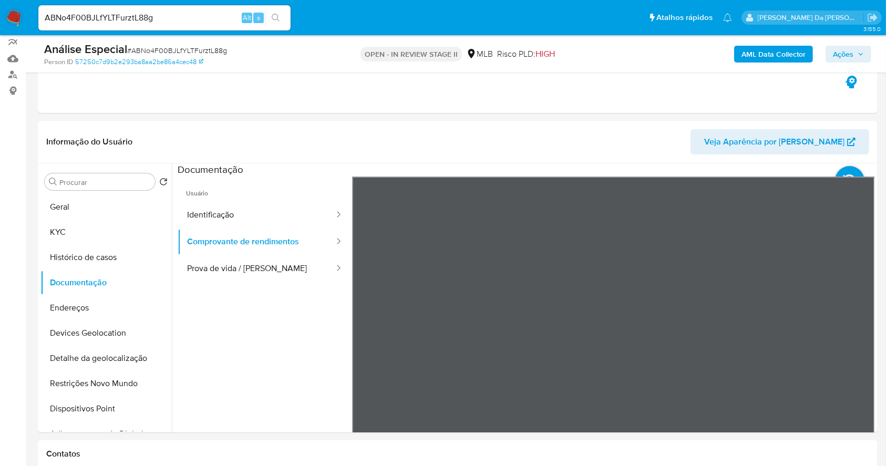
scroll to position [70, 0]
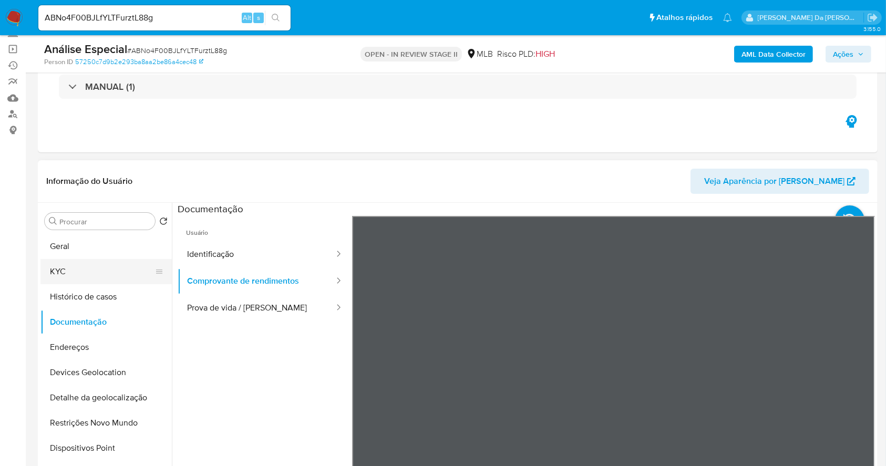
click at [63, 263] on button "KYC" at bounding box center [101, 271] width 123 height 25
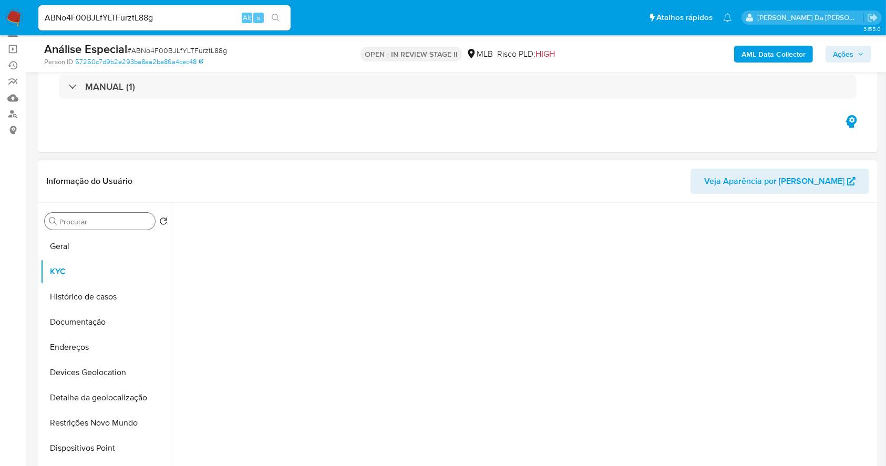
click at [104, 223] on input "Procurar" at bounding box center [104, 221] width 91 height 9
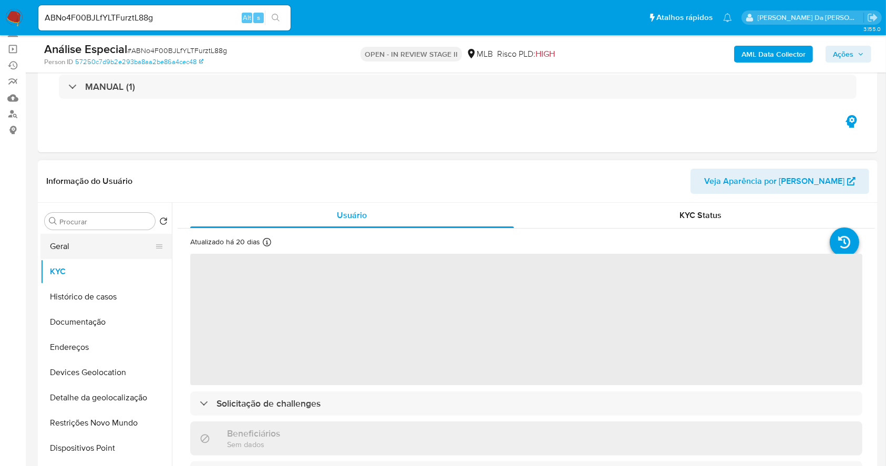
click at [97, 238] on button "Geral" at bounding box center [101, 246] width 123 height 25
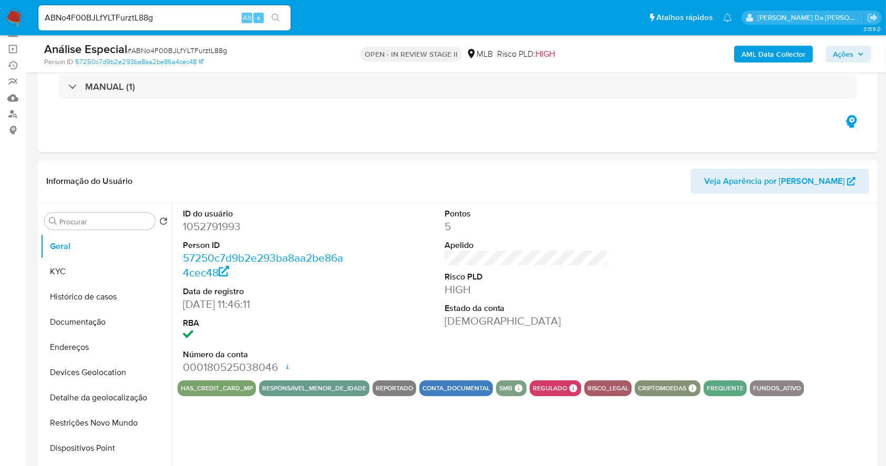
click at [222, 228] on dd "1052791993" at bounding box center [265, 226] width 164 height 15
copy dd "1052791993"
click at [110, 15] on input "ABNo4F00BJLfYLTFurztL88g" at bounding box center [164, 18] width 252 height 14
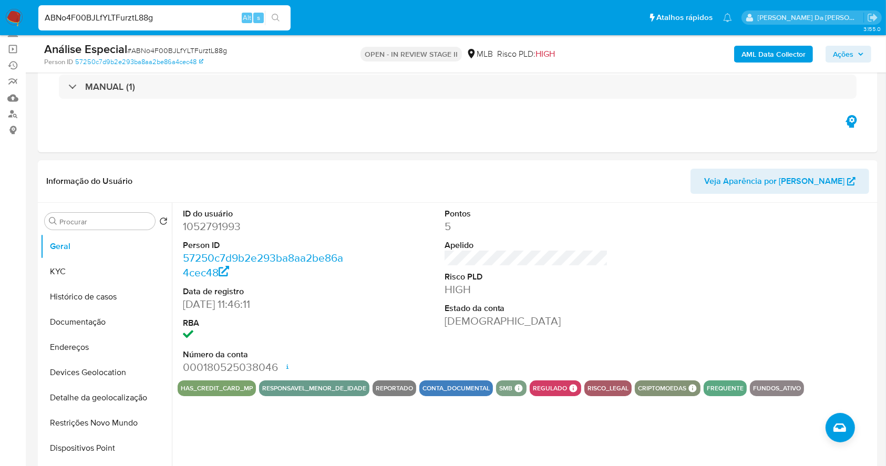
paste input "5xaHeRk3MOdN0PODQunFO1qF"
type input "5xaHeRk3MOdN0PODQunFO1qF"
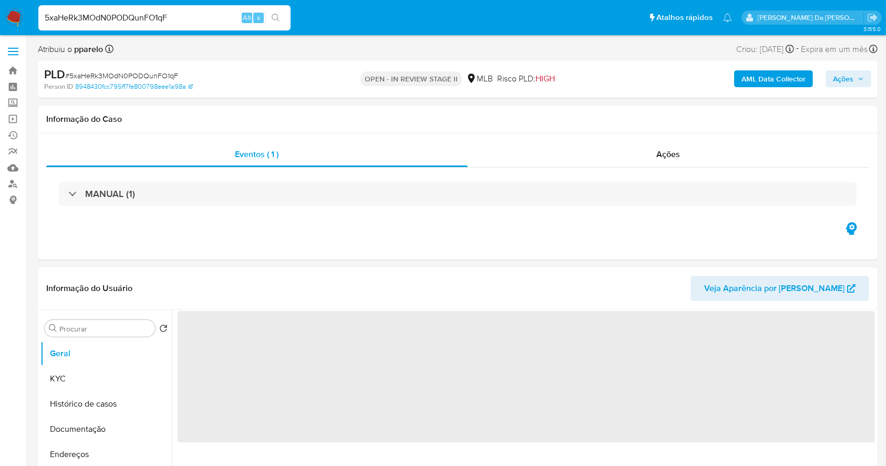
select select "10"
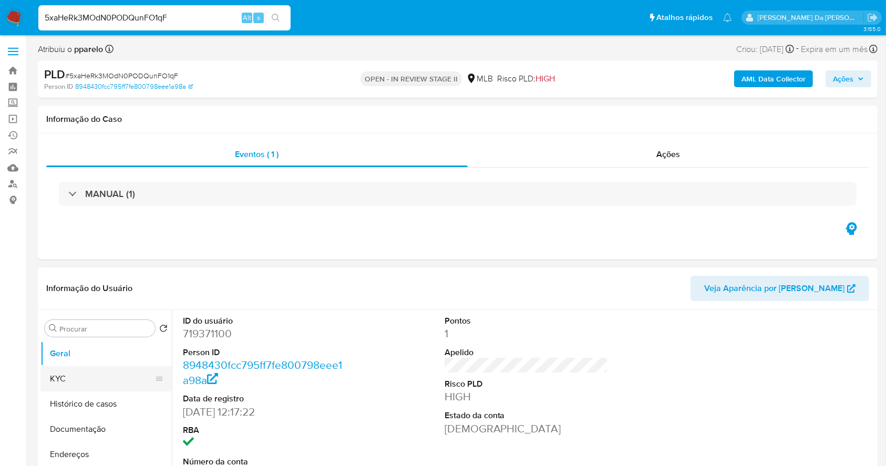
click at [97, 373] on button "KYC" at bounding box center [101, 378] width 123 height 25
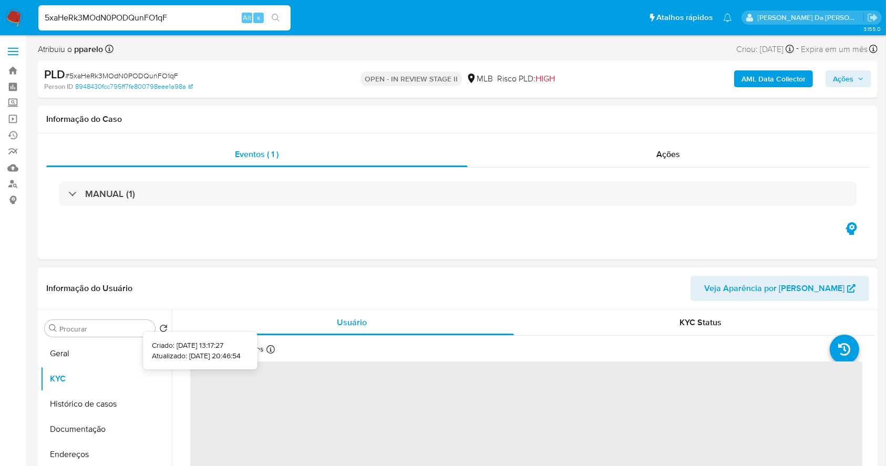
click at [269, 350] on icon at bounding box center [271, 349] width 8 height 8
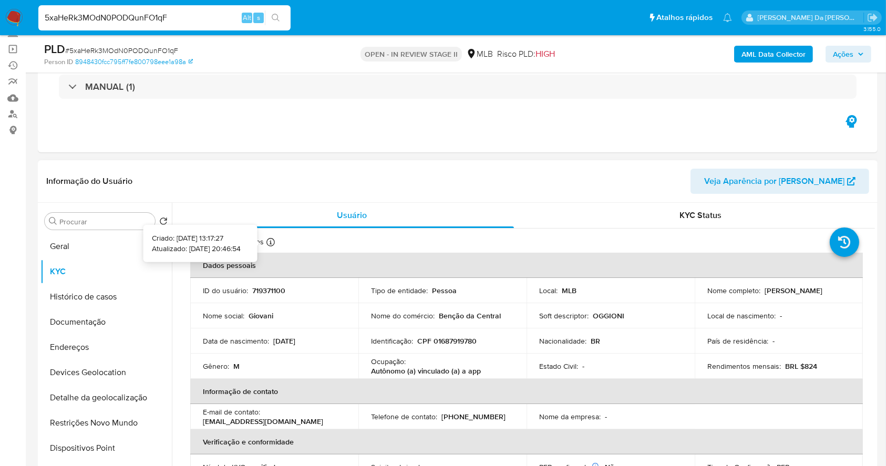
click at [273, 242] on div "Atualizado há 3 meses Criado: 23/02/2021 13:17:27 Atualizado: 21/05/2025 20:46:…" at bounding box center [248, 244] width 116 height 14
click at [93, 251] on button "Geral" at bounding box center [101, 246] width 123 height 25
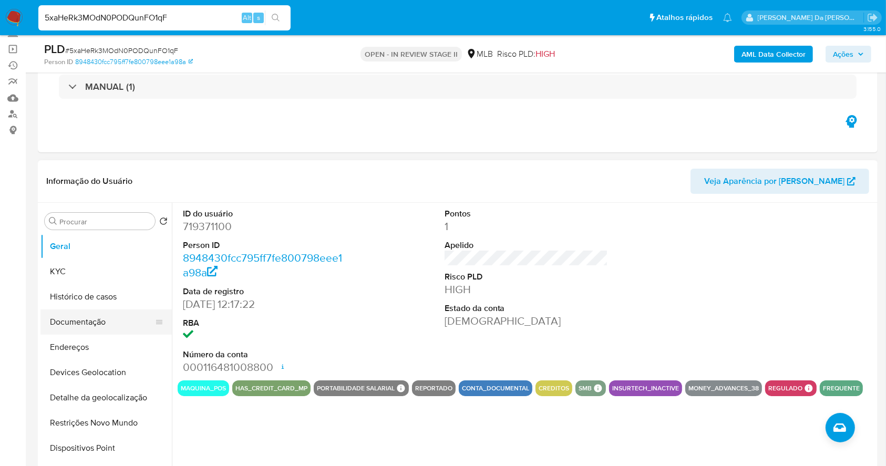
click at [90, 329] on button "Documentação" at bounding box center [101, 322] width 123 height 25
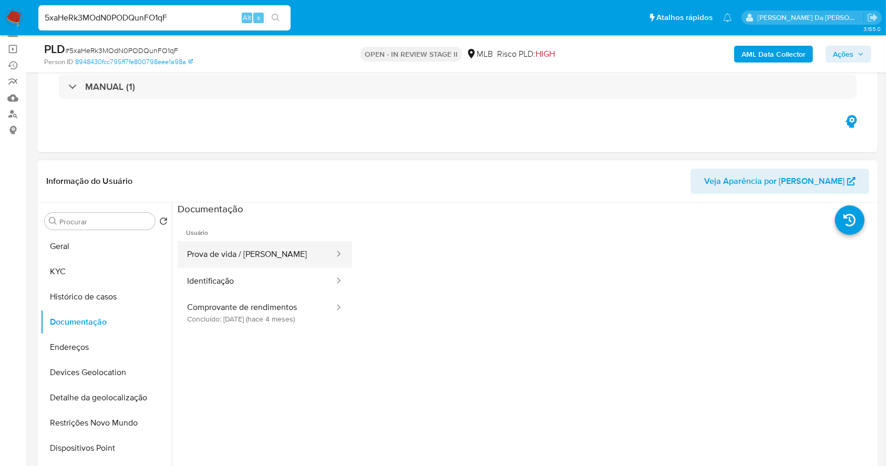
click at [240, 258] on button "Prova de vida / Selfie" at bounding box center [257, 254] width 158 height 27
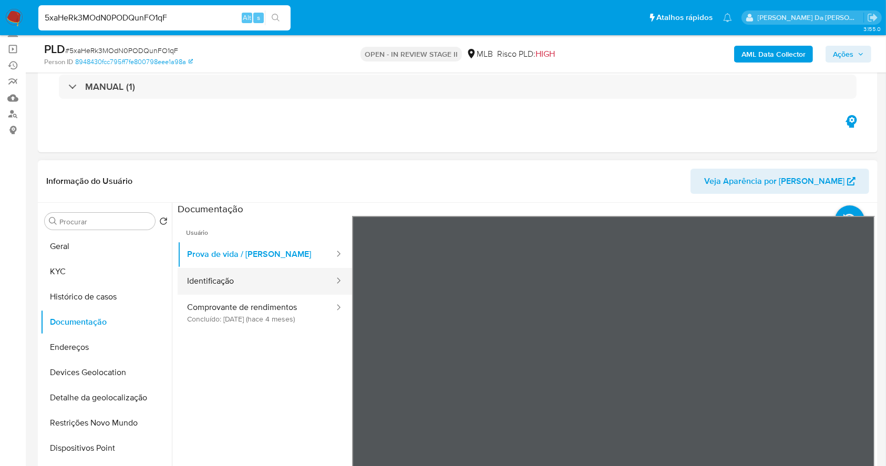
click at [248, 278] on button "Identificação" at bounding box center [257, 281] width 158 height 27
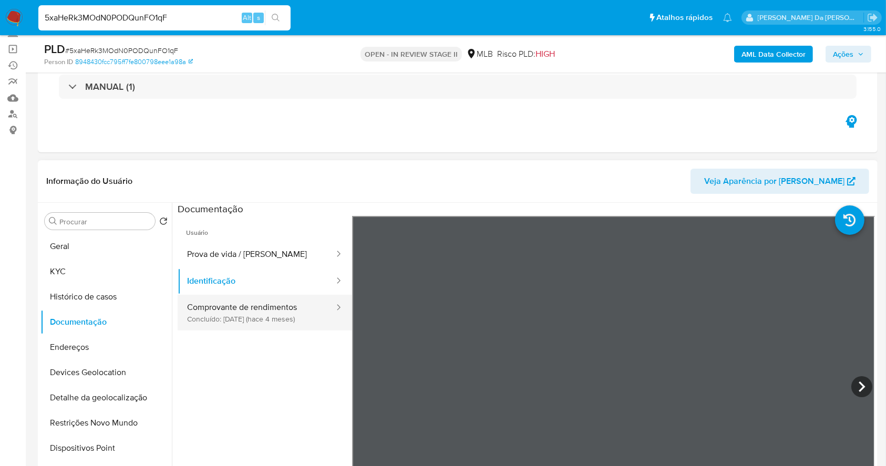
click at [303, 310] on button "Comprovante de rendimentos Concluído: 28/04/2025 (hace 4 meses)" at bounding box center [257, 313] width 158 height 36
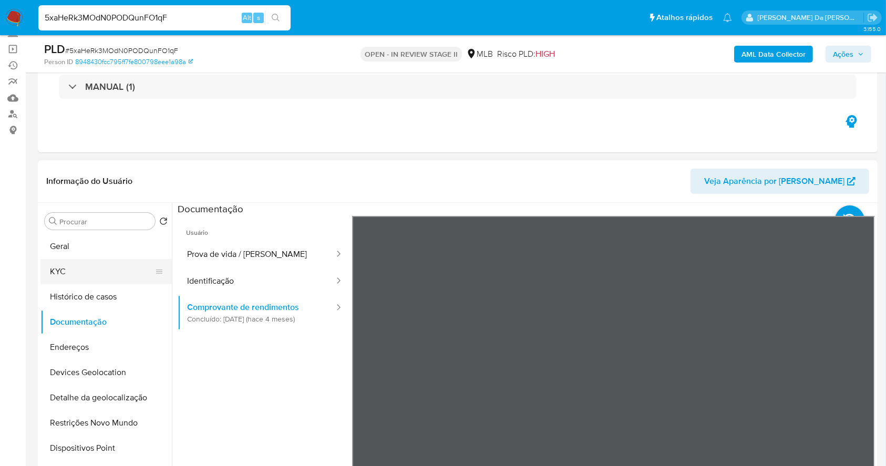
click at [78, 280] on button "KYC" at bounding box center [101, 271] width 123 height 25
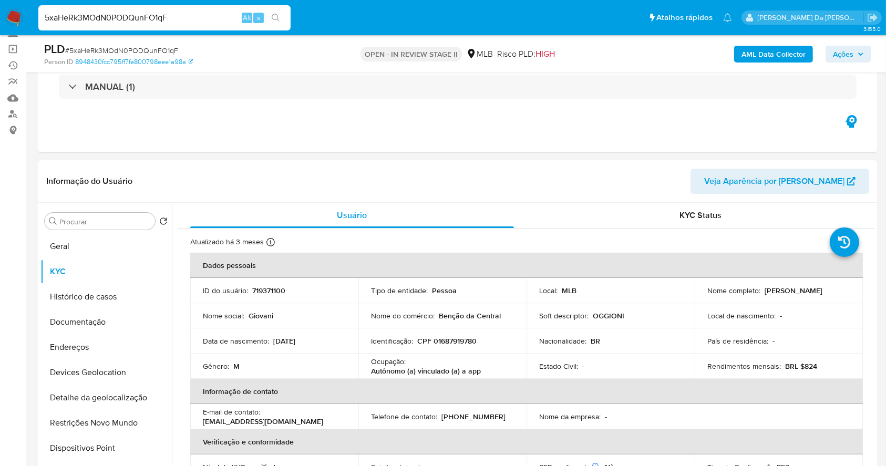
scroll to position [70, 0]
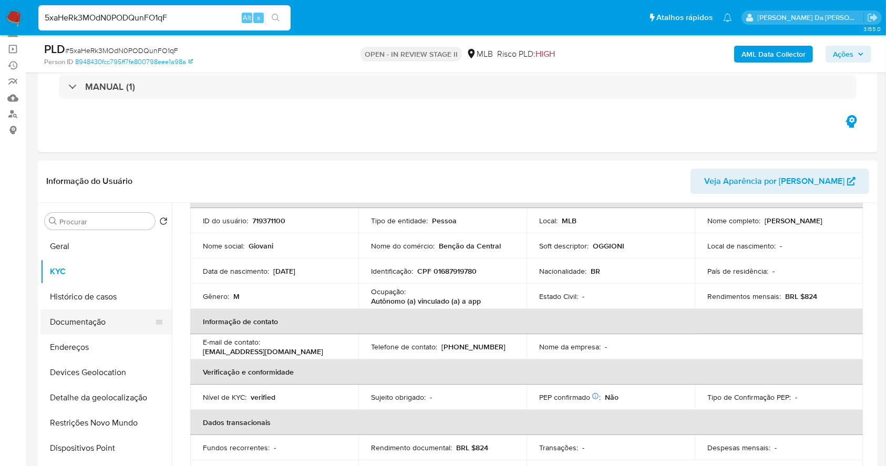
click at [98, 321] on button "Documentação" at bounding box center [101, 322] width 123 height 25
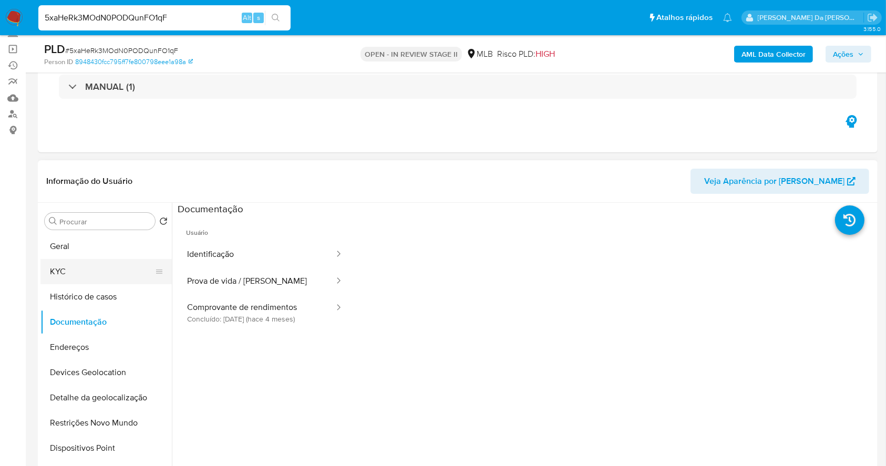
click at [105, 266] on button "KYC" at bounding box center [101, 271] width 123 height 25
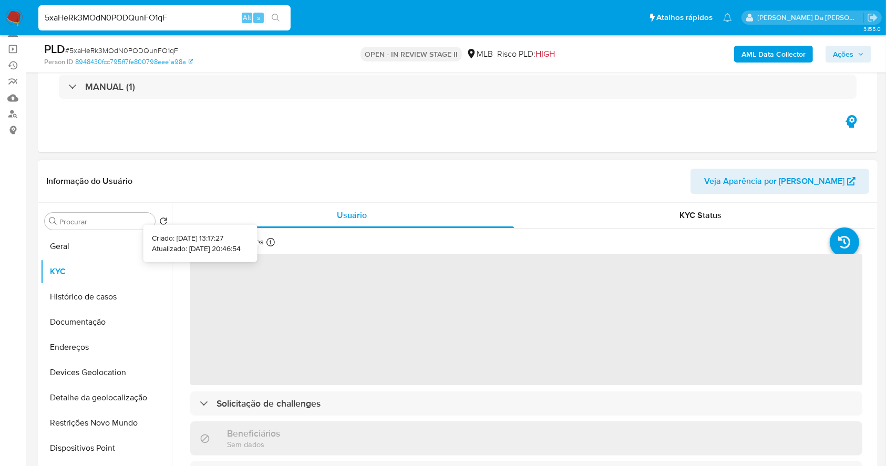
click at [269, 243] on icon at bounding box center [271, 242] width 8 height 8
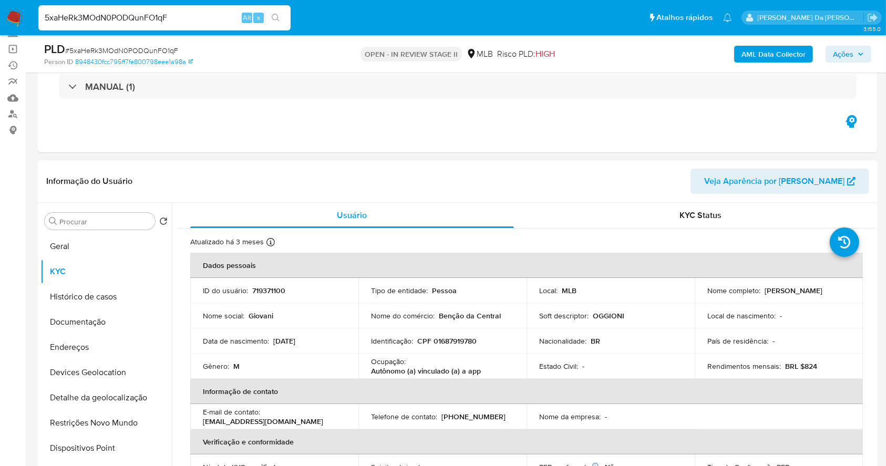
click at [427, 320] on p "Nome do comércio :" at bounding box center [403, 315] width 64 height 9
copy div "Nome do comércio : Benção da Central"
click at [532, 314] on td "Soft descriptor : OGGIONI" at bounding box center [611, 315] width 168 height 25
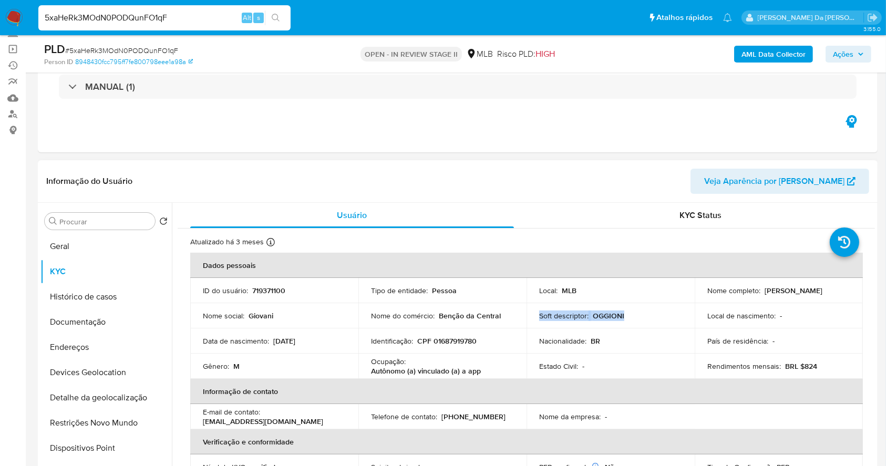
drag, startPoint x: 564, startPoint y: 314, endPoint x: 656, endPoint y: 315, distance: 92.0
click at [656, 315] on td "Soft descriptor : OGGIONI" at bounding box center [611, 315] width 168 height 25
copy div "Soft descriptor : OGGIONI"
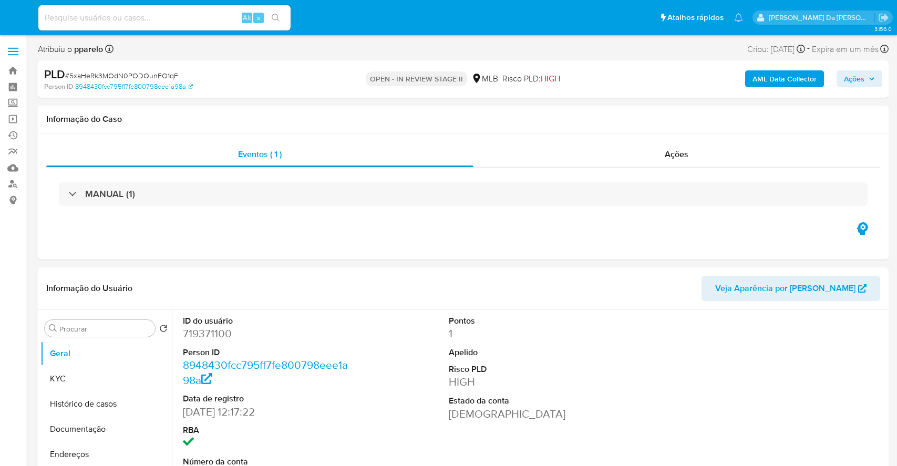
select select "10"
